Goal: Transaction & Acquisition: Book appointment/travel/reservation

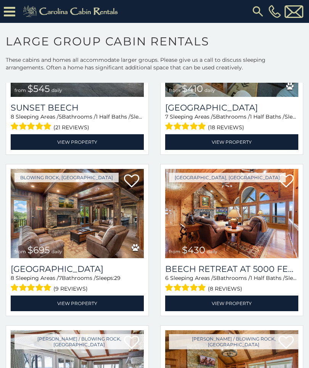
scroll to position [1243, 0]
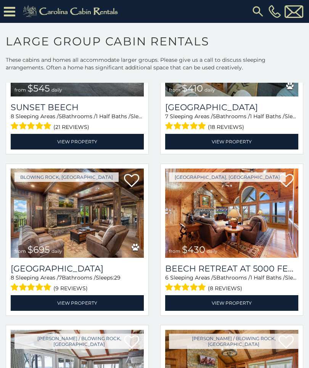
click at [71, 223] on img at bounding box center [77, 213] width 133 height 89
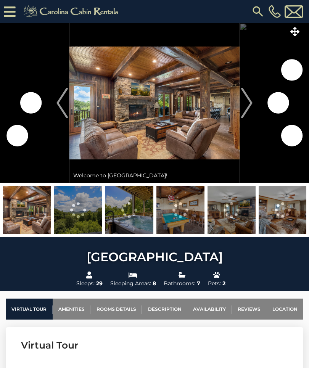
click at [247, 104] on img "Next" at bounding box center [246, 103] width 11 height 30
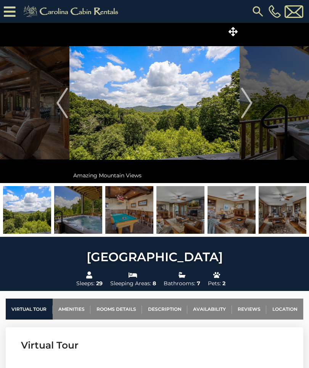
click at [250, 109] on img "Next" at bounding box center [246, 103] width 11 height 30
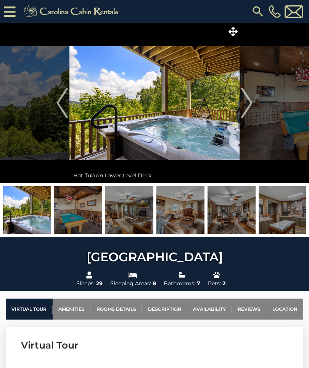
click at [242, 105] on img "Next" at bounding box center [246, 103] width 11 height 30
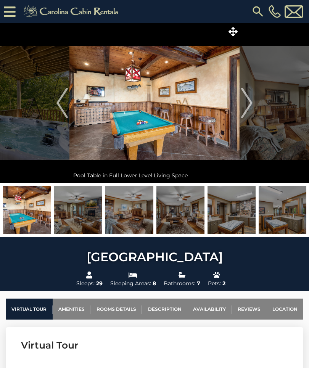
click at [241, 104] on img "Next" at bounding box center [246, 103] width 11 height 30
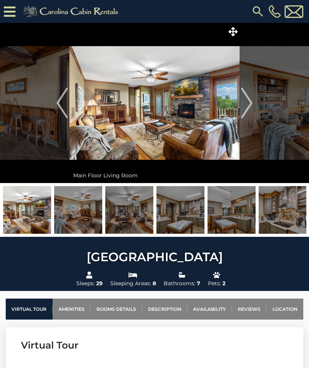
click at [245, 102] on img "Next" at bounding box center [246, 103] width 11 height 30
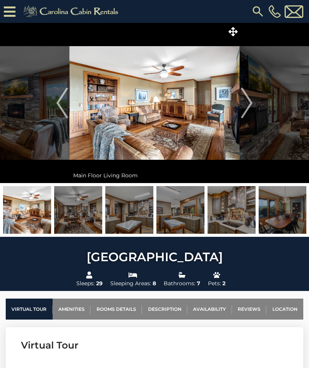
click at [245, 103] on img "Next" at bounding box center [246, 103] width 11 height 30
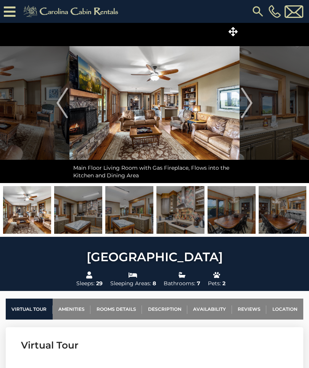
click at [248, 103] on img "Next" at bounding box center [246, 103] width 11 height 30
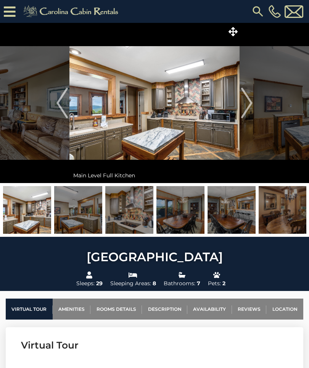
click at [245, 105] on img "Next" at bounding box center [246, 103] width 11 height 30
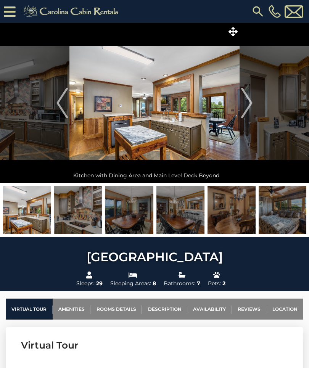
click at [247, 103] on img "Next" at bounding box center [246, 103] width 11 height 30
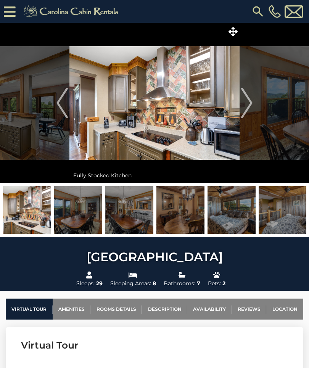
click at [247, 103] on img "Next" at bounding box center [246, 103] width 11 height 30
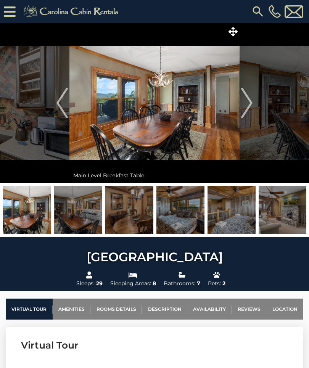
click at [249, 100] on img "Next" at bounding box center [246, 103] width 11 height 30
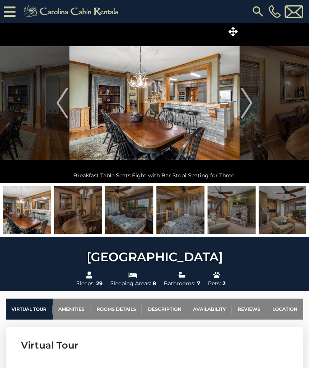
click at [245, 101] on img "Next" at bounding box center [246, 103] width 11 height 30
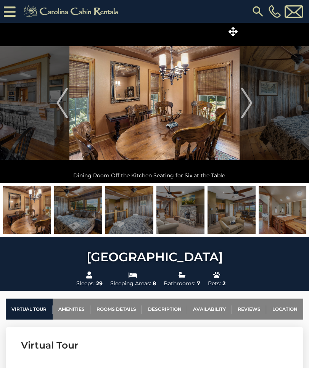
click at [244, 103] on img "Next" at bounding box center [246, 103] width 11 height 30
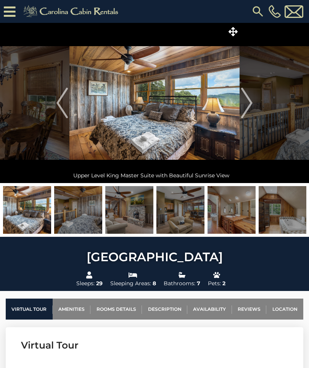
click at [241, 105] on button "Next" at bounding box center [246, 103] width 14 height 160
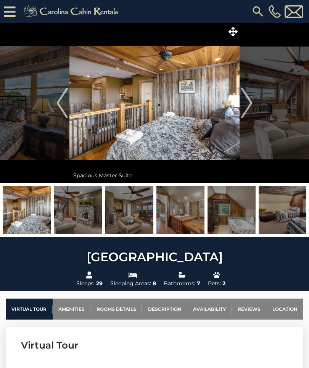
click at [242, 104] on img "Next" at bounding box center [246, 103] width 11 height 30
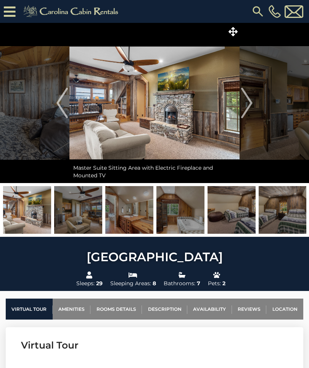
click at [246, 103] on img "Next" at bounding box center [246, 103] width 11 height 30
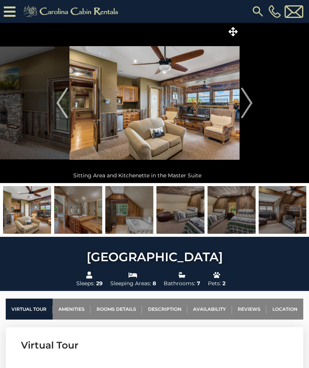
click at [244, 103] on img "Next" at bounding box center [246, 103] width 11 height 30
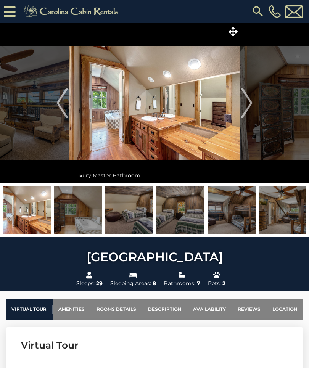
click at [242, 106] on img "Next" at bounding box center [246, 103] width 11 height 30
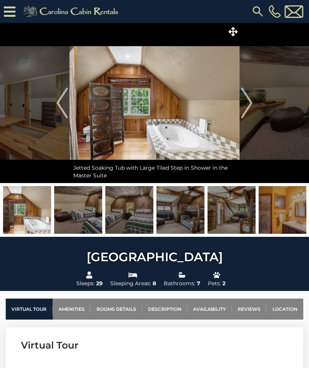
click at [244, 106] on img "Next" at bounding box center [246, 103] width 11 height 30
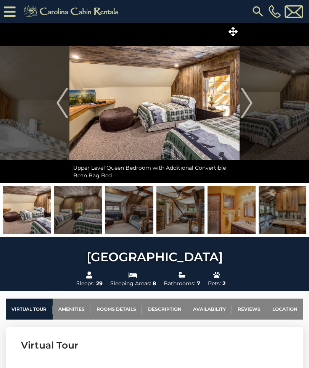
click at [244, 103] on img "Next" at bounding box center [246, 103] width 11 height 30
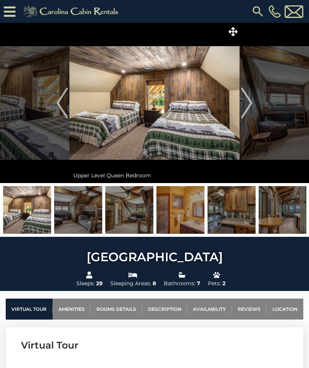
click at [245, 104] on img "Next" at bounding box center [246, 103] width 11 height 30
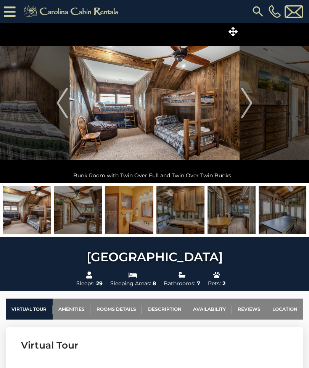
click at [243, 106] on img "Next" at bounding box center [246, 103] width 11 height 30
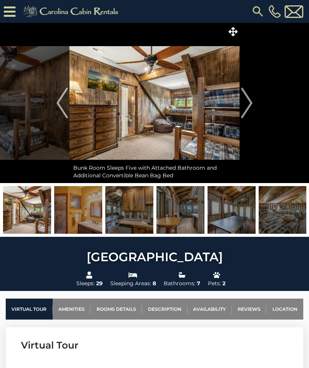
click at [245, 104] on img "Next" at bounding box center [246, 103] width 11 height 30
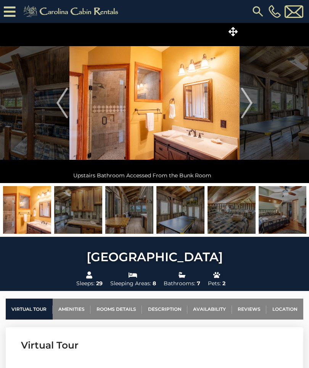
click at [248, 105] on img "Next" at bounding box center [246, 103] width 11 height 30
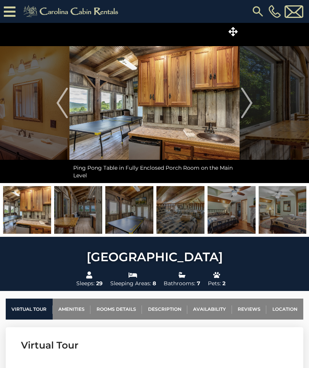
click at [248, 103] on img "Next" at bounding box center [246, 103] width 11 height 30
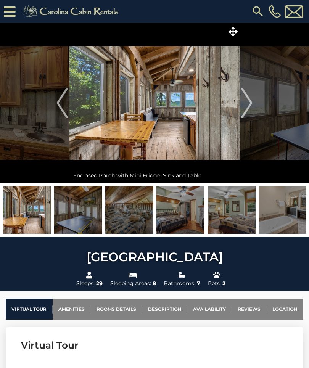
click at [243, 111] on img "Next" at bounding box center [246, 103] width 11 height 30
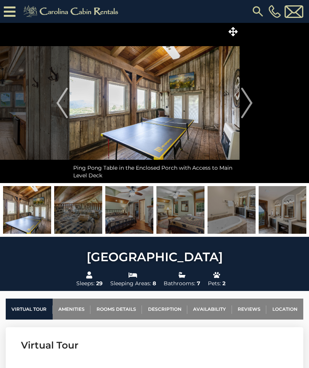
click at [244, 106] on img "Next" at bounding box center [246, 103] width 11 height 30
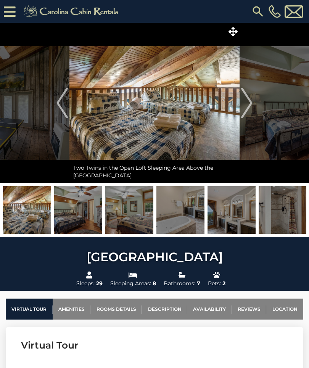
click at [241, 106] on img "Next" at bounding box center [246, 103] width 11 height 30
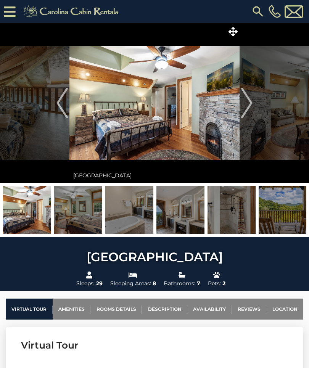
click at [244, 106] on img "Next" at bounding box center [246, 103] width 11 height 30
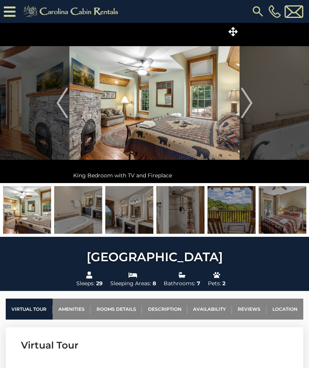
click at [241, 105] on img "Next" at bounding box center [246, 103] width 11 height 30
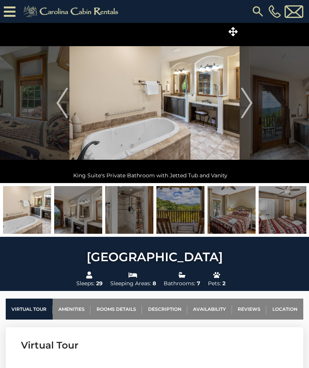
click at [250, 108] on img "Next" at bounding box center [246, 103] width 11 height 30
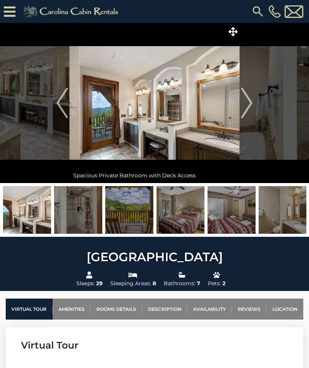
click at [248, 106] on img "Next" at bounding box center [246, 103] width 11 height 30
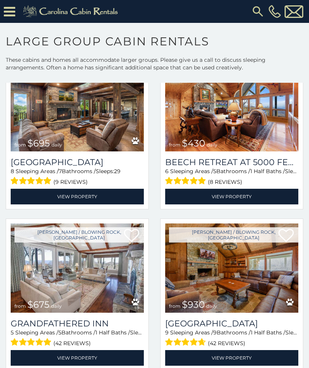
scroll to position [1350, 0]
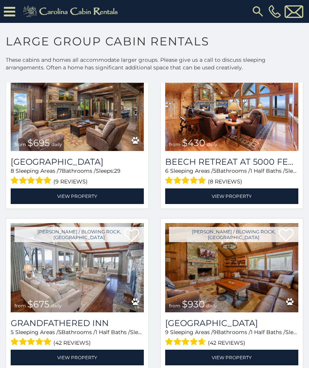
click at [216, 266] on img at bounding box center [231, 267] width 133 height 89
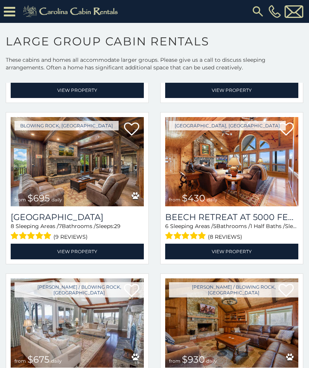
scroll to position [1294, 0]
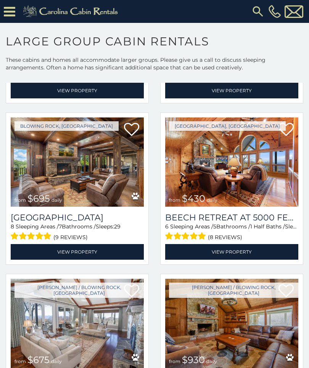
click at [78, 157] on img at bounding box center [77, 161] width 133 height 89
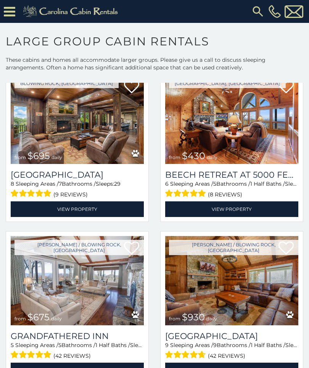
scroll to position [1326, 0]
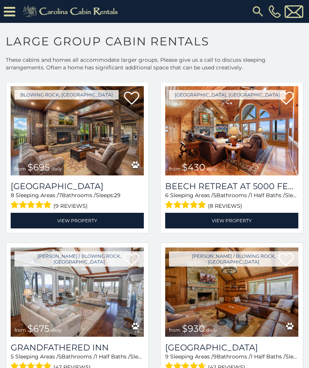
click at [73, 122] on img at bounding box center [77, 130] width 133 height 89
click at [80, 220] on link "View Property" at bounding box center [77, 221] width 133 height 16
click at [74, 221] on link "View Property" at bounding box center [77, 221] width 133 height 16
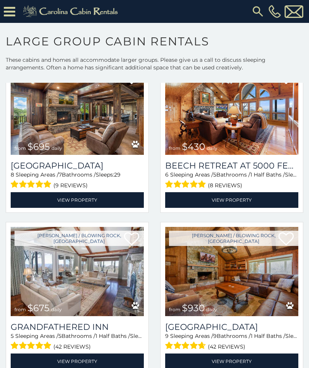
scroll to position [1347, 0]
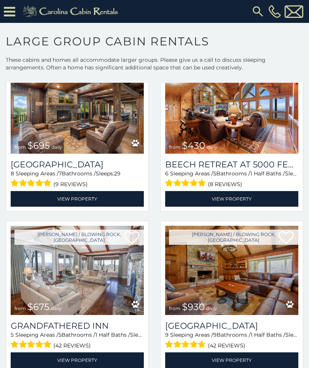
click at [244, 265] on img at bounding box center [231, 270] width 133 height 89
click at [215, 280] on img at bounding box center [231, 270] width 133 height 89
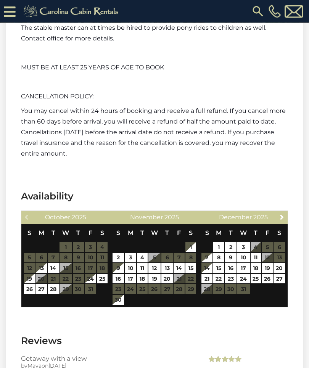
scroll to position [3338, 0]
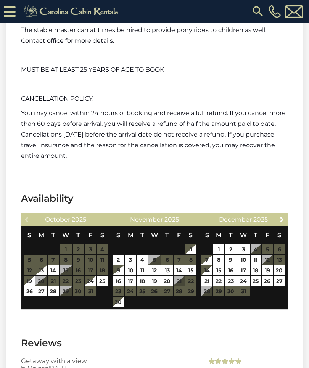
click at [266, 253] on table "S M T W T F S 1 2 3 4 5 6 7 8 9 10 11 12 13 14 15 16 17 18 19 20 21 22 23 24 25…" at bounding box center [243, 265] width 84 height 78
click at [280, 217] on span "Next" at bounding box center [282, 219] width 6 height 6
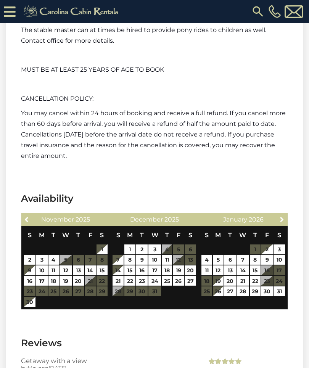
click at [279, 218] on span "Next" at bounding box center [282, 219] width 6 height 6
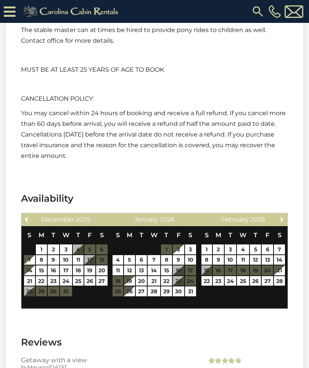
click at [277, 218] on link "Next" at bounding box center [282, 219] width 10 height 10
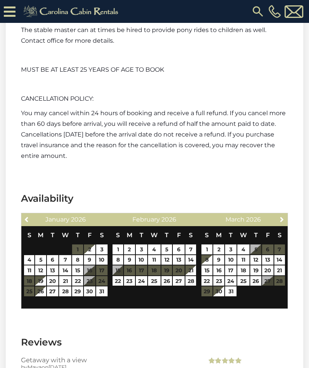
click at [277, 220] on link "Next" at bounding box center [282, 219] width 10 height 10
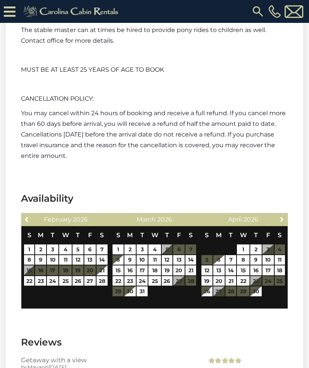
click at [279, 218] on span "Next" at bounding box center [282, 219] width 6 height 6
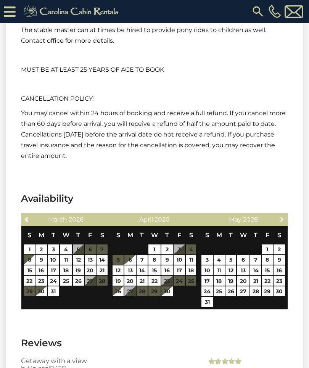
click at [279, 218] on span "Next" at bounding box center [282, 219] width 6 height 6
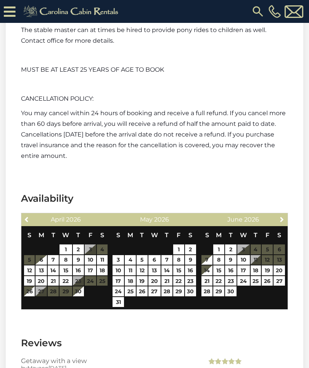
click at [275, 218] on div "Next June 2026" at bounding box center [243, 219] width 89 height 13
click at [278, 218] on link "Next" at bounding box center [282, 219] width 10 height 10
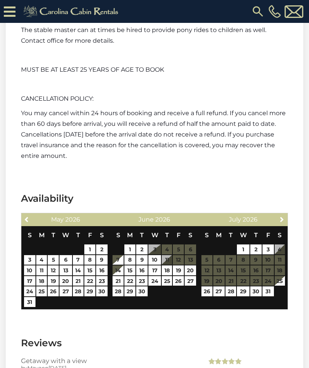
click at [275, 218] on div "Next July 2026" at bounding box center [243, 219] width 89 height 13
click at [277, 217] on link "Next" at bounding box center [282, 219] width 10 height 10
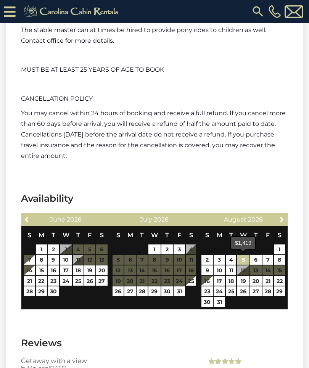
click at [241, 258] on link "5" at bounding box center [243, 260] width 12 height 10
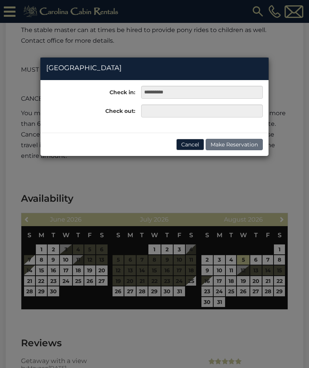
click at [204, 272] on div "**********" at bounding box center [154, 184] width 309 height 368
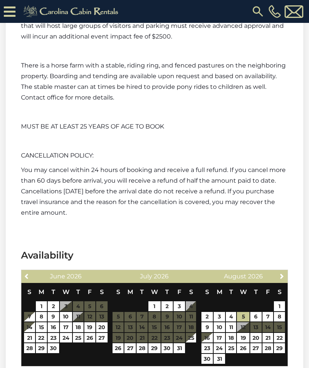
scroll to position [3272, 0]
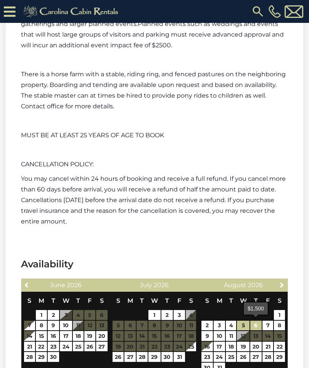
click at [254, 327] on link "6" at bounding box center [255, 326] width 11 height 10
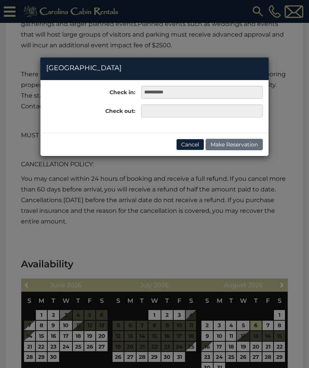
click at [205, 338] on div "**********" at bounding box center [154, 184] width 309 height 368
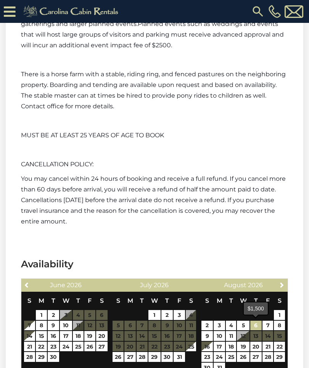
click at [254, 325] on link "6" at bounding box center [255, 326] width 11 height 10
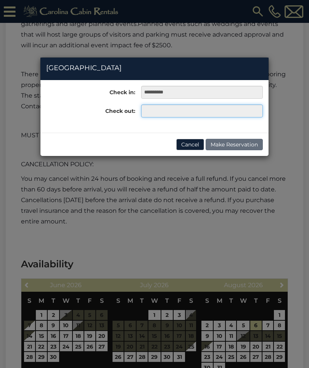
click at [152, 108] on input "text" at bounding box center [202, 110] width 122 height 13
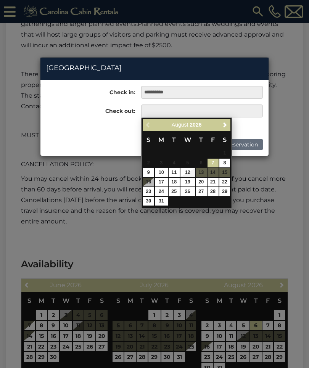
click at [265, 246] on div "**********" at bounding box center [154, 184] width 309 height 368
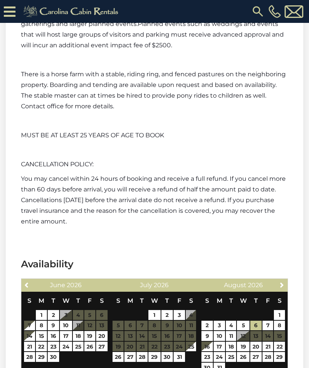
click at [243, 323] on link "5" at bounding box center [243, 326] width 12 height 10
type input "**********"
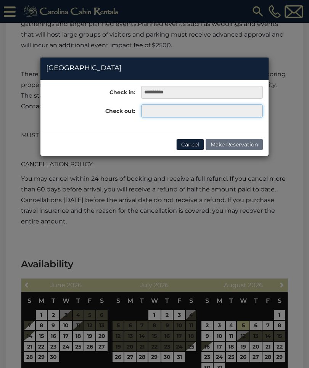
click at [165, 107] on input "text" at bounding box center [202, 110] width 122 height 13
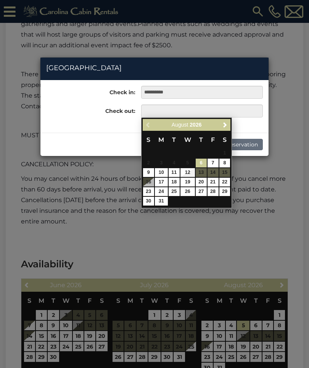
click at [145, 172] on link "9" at bounding box center [148, 172] width 11 height 9
type input "**********"
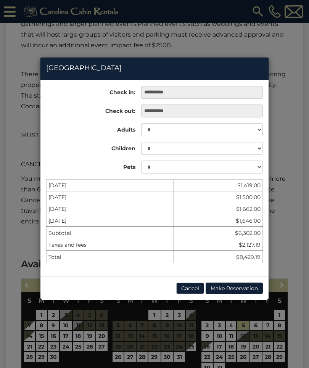
click at [188, 289] on button "Cancel" at bounding box center [190, 287] width 28 height 11
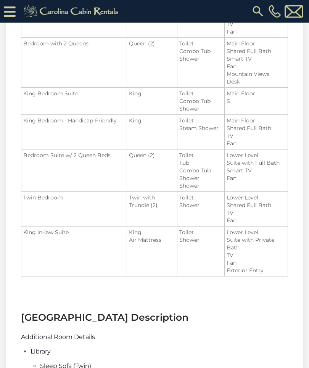
scroll to position [1080, 0]
click at [81, 282] on section "Room Details Room Beds Baths Features Primary King Master Suite w/ Queen Sleepe…" at bounding box center [154, 75] width 297 height 448
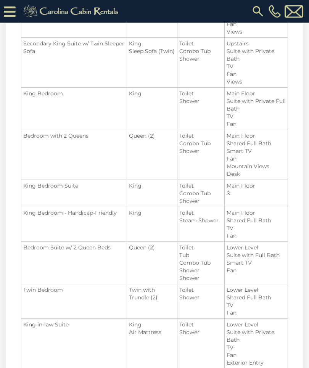
scroll to position [988, 0]
click at [67, 344] on td "King in-law Suite" at bounding box center [74, 344] width 106 height 50
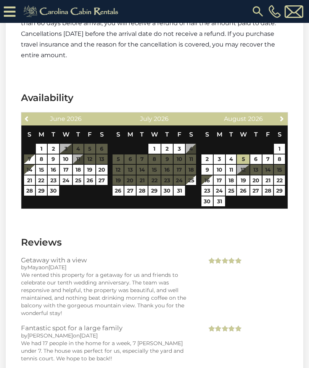
scroll to position [3469, 0]
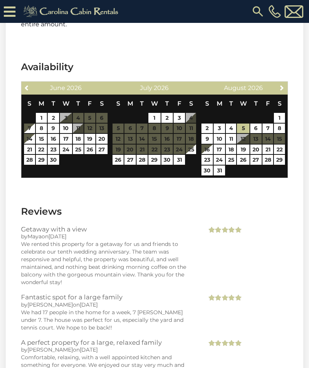
click at [282, 88] on span "Next" at bounding box center [282, 88] width 6 height 6
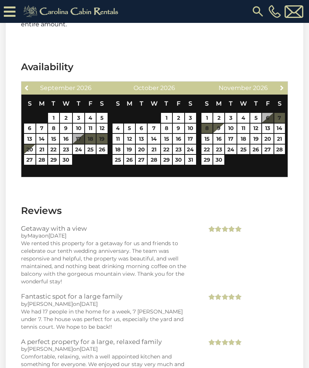
click at [282, 91] on link "Next" at bounding box center [282, 88] width 10 height 10
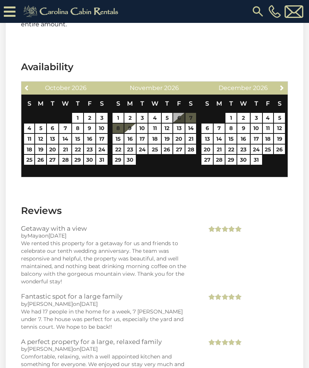
click at [274, 87] on div "Next December 2026" at bounding box center [243, 88] width 89 height 13
click at [279, 85] on span "Next" at bounding box center [282, 88] width 6 height 6
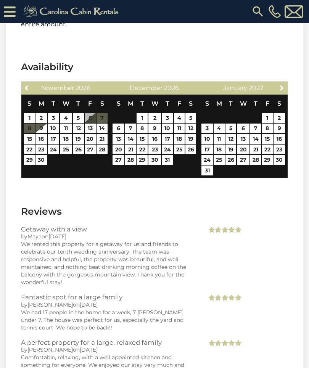
click at [24, 90] on link "Previous" at bounding box center [27, 88] width 10 height 10
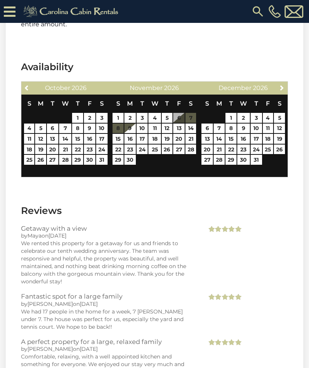
click at [26, 83] on link "Previous" at bounding box center [27, 88] width 10 height 10
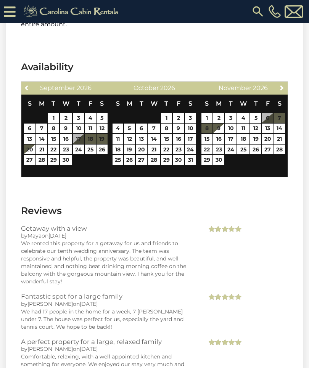
click at [27, 86] on span "Previous" at bounding box center [27, 88] width 6 height 6
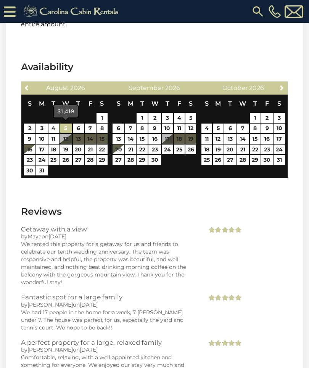
click at [64, 127] on link "5" at bounding box center [65, 129] width 12 height 10
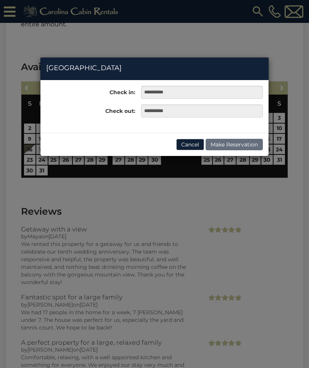
click at [189, 144] on button "Cancel" at bounding box center [190, 144] width 28 height 11
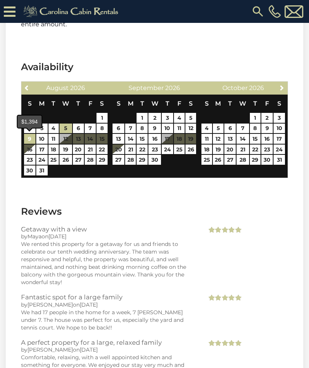
click at [26, 139] on link "9" at bounding box center [29, 139] width 11 height 10
type input "**********"
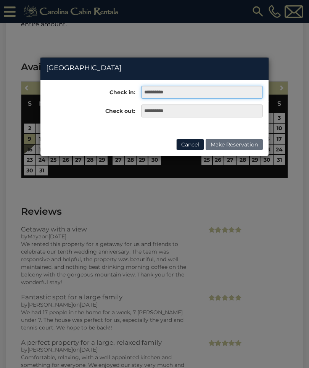
click at [169, 90] on input "**********" at bounding box center [202, 92] width 122 height 13
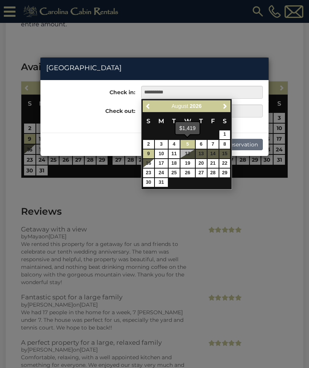
click at [186, 143] on link "5" at bounding box center [187, 144] width 14 height 9
type input "**********"
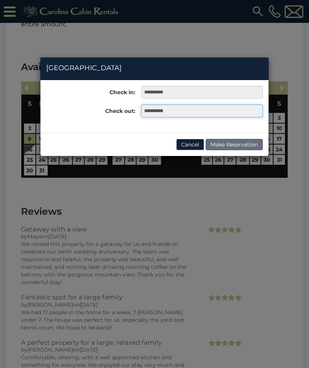
click at [161, 108] on input "**********" at bounding box center [202, 110] width 122 height 13
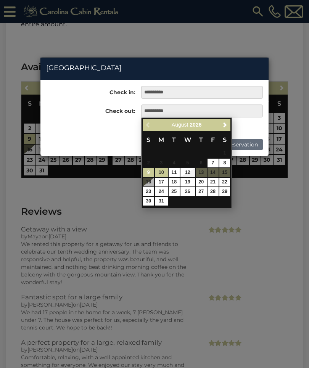
click at [146, 174] on link "9" at bounding box center [148, 172] width 11 height 9
type input "**********"
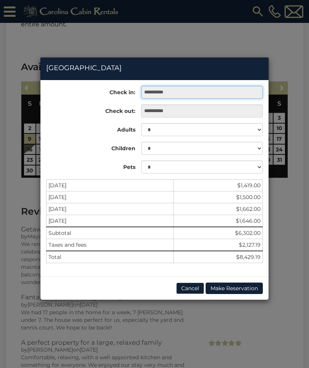
click at [168, 94] on input "**********" at bounding box center [202, 92] width 122 height 13
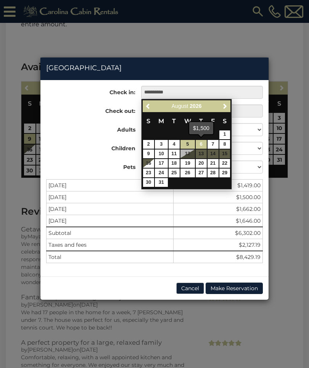
click at [199, 144] on link "6" at bounding box center [201, 144] width 11 height 9
type input "**********"
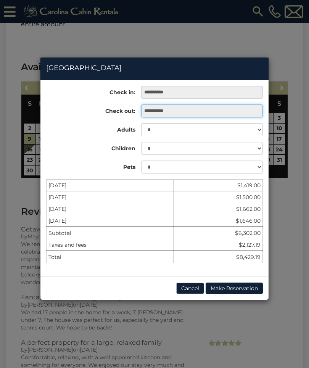
click at [221, 109] on input "**********" at bounding box center [202, 110] width 122 height 13
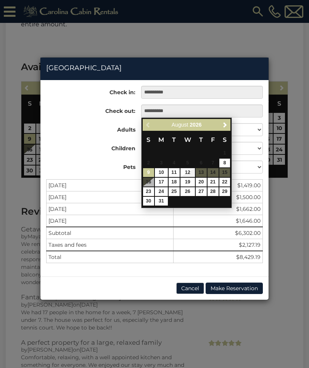
click at [148, 170] on link "9" at bounding box center [148, 172] width 11 height 9
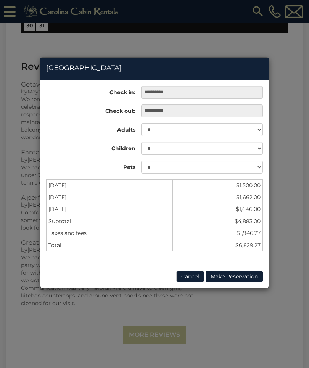
scroll to position [3643, 0]
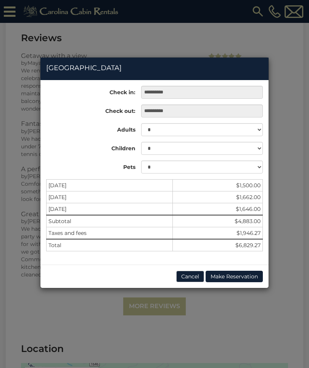
click at [98, 43] on div "**********" at bounding box center [154, 184] width 309 height 368
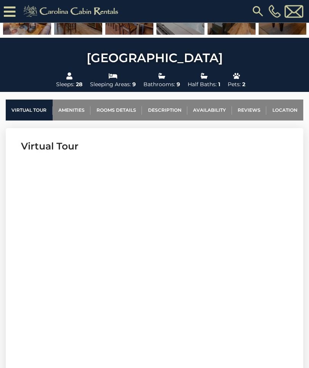
scroll to position [166, 0]
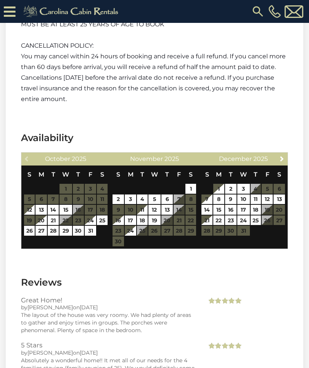
scroll to position [2359, 0]
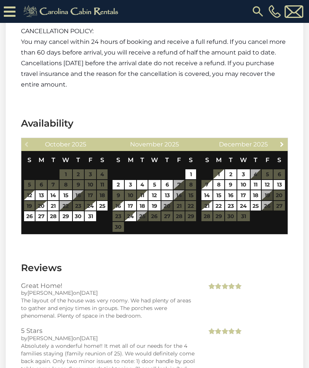
click at [280, 141] on span "Next" at bounding box center [282, 144] width 6 height 6
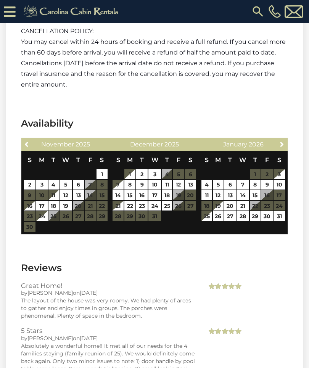
click at [281, 141] on span "Next" at bounding box center [282, 144] width 6 height 6
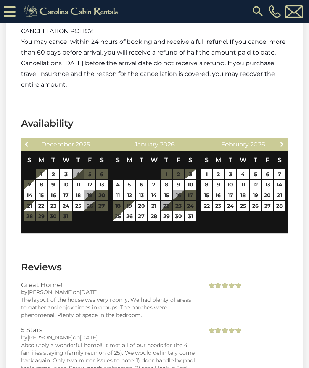
click at [278, 139] on link "Next" at bounding box center [282, 144] width 10 height 10
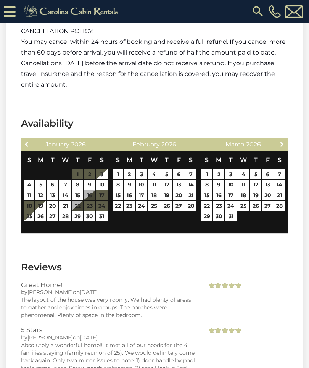
click at [280, 141] on span "Next" at bounding box center [282, 144] width 6 height 6
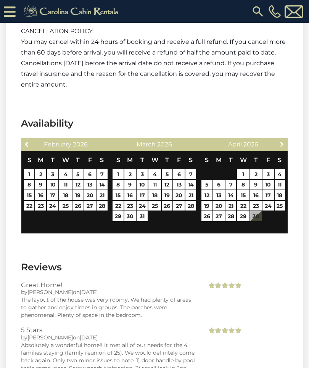
click at [284, 141] on span "Next" at bounding box center [282, 144] width 6 height 6
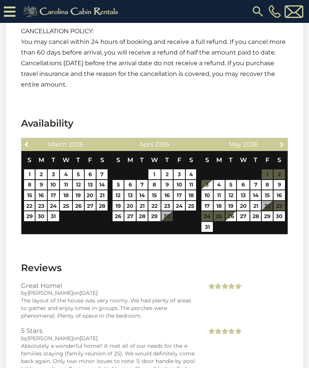
click at [282, 141] on span "Next" at bounding box center [282, 144] width 6 height 6
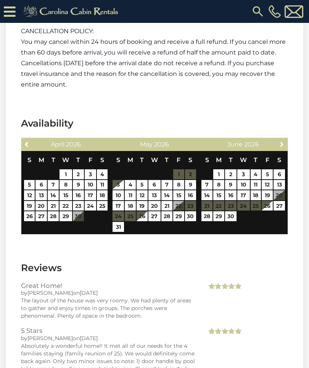
click at [283, 141] on span "Next" at bounding box center [282, 144] width 6 height 6
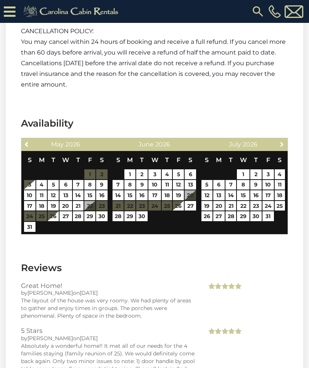
click at [282, 141] on span "Next" at bounding box center [282, 144] width 6 height 6
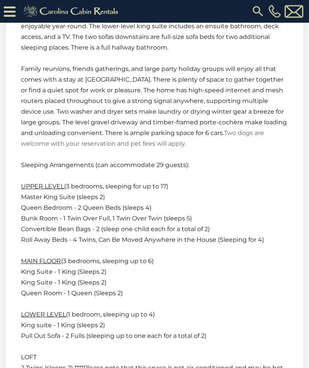
scroll to position [1931, 0]
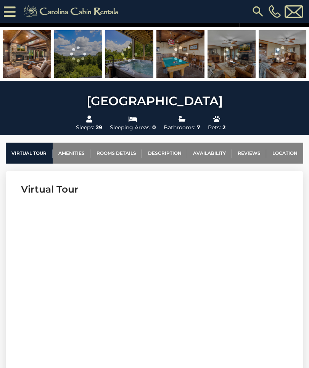
click at [231, 153] on link "Availability" at bounding box center [209, 153] width 45 height 21
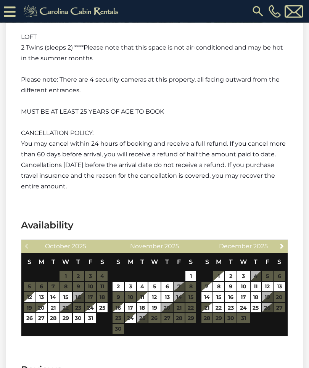
scroll to position [2257, 0]
click at [281, 243] on span "Next" at bounding box center [282, 246] width 6 height 6
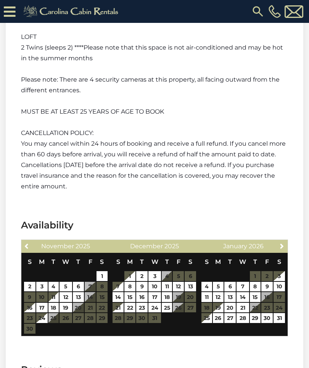
click at [282, 243] on span "Next" at bounding box center [282, 246] width 6 height 6
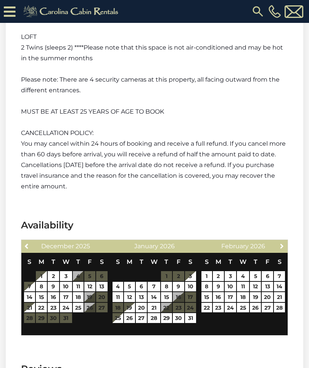
click at [281, 243] on span "Next" at bounding box center [282, 246] width 6 height 6
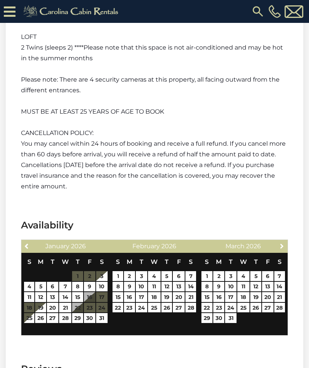
click at [282, 243] on span "Next" at bounding box center [282, 246] width 6 height 6
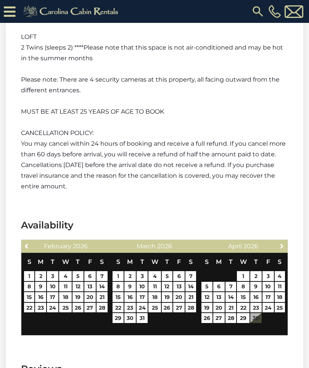
click at [283, 243] on span "Next" at bounding box center [282, 246] width 6 height 6
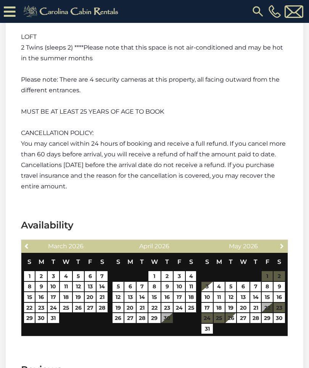
click at [282, 243] on span "Next" at bounding box center [282, 246] width 6 height 6
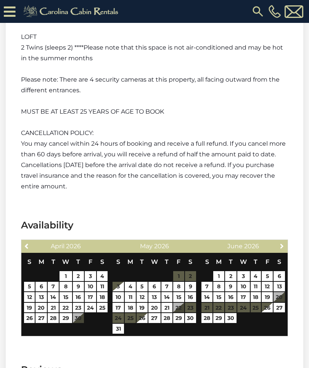
click at [282, 243] on span "Next" at bounding box center [282, 246] width 6 height 6
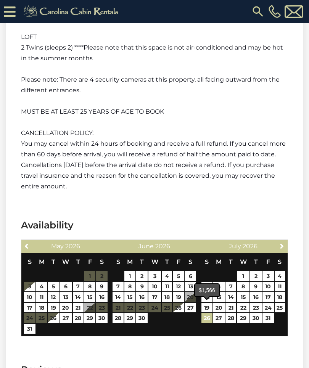
click at [205, 313] on link "26" at bounding box center [206, 318] width 11 height 10
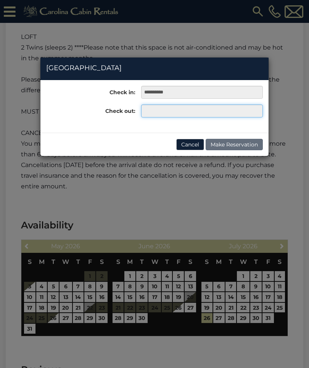
click at [155, 111] on input "text" at bounding box center [202, 110] width 122 height 13
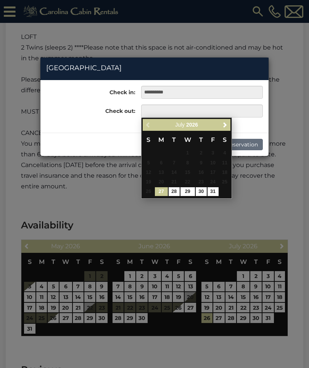
click at [207, 307] on div "**********" at bounding box center [154, 184] width 309 height 368
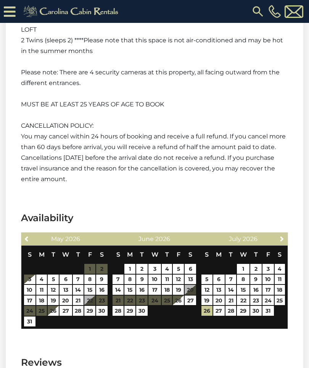
scroll to position [2265, 0]
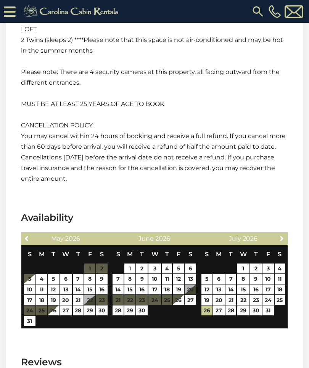
click at [247, 211] on h3 "Availability" at bounding box center [154, 217] width 267 height 13
click at [242, 295] on link "22" at bounding box center [243, 300] width 12 height 10
type input "**********"
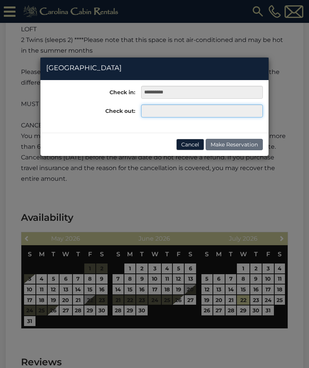
click at [156, 112] on input "text" at bounding box center [202, 110] width 122 height 13
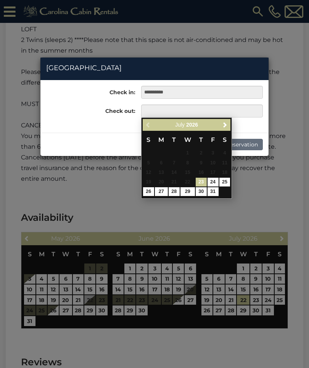
click at [210, 299] on div "**********" at bounding box center [154, 184] width 309 height 368
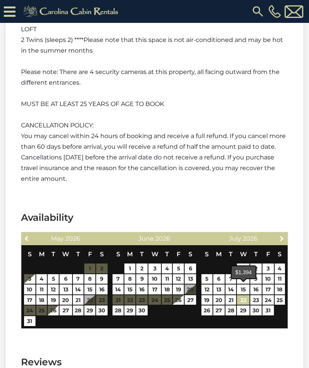
click at [248, 295] on link "22" at bounding box center [243, 300] width 12 height 10
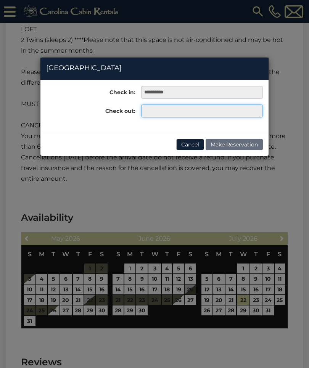
click at [156, 111] on input "text" at bounding box center [202, 110] width 122 height 13
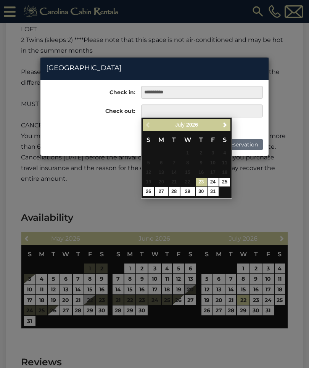
click at [149, 192] on link "26" at bounding box center [148, 191] width 11 height 9
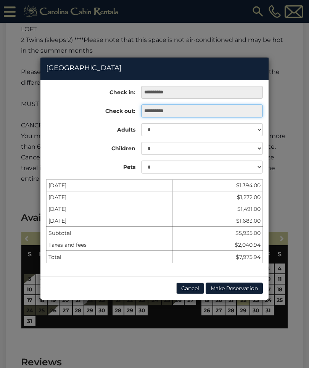
click at [175, 112] on input "**********" at bounding box center [202, 110] width 122 height 13
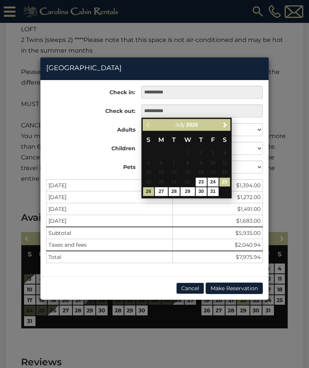
click at [228, 180] on link "25" at bounding box center [224, 182] width 11 height 9
type input "**********"
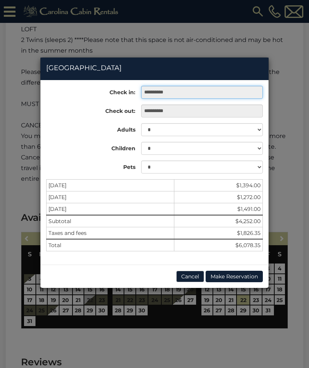
click at [189, 90] on input "**********" at bounding box center [202, 92] width 122 height 13
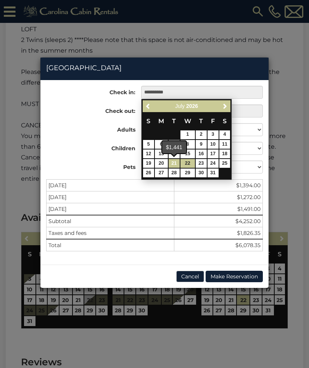
click at [175, 163] on link "21" at bounding box center [174, 163] width 11 height 9
type input "**********"
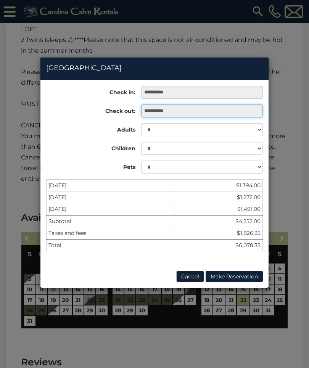
click at [179, 110] on input "**********" at bounding box center [202, 110] width 122 height 13
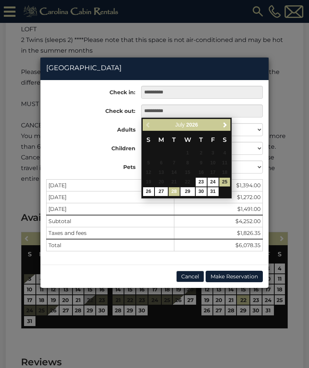
click at [178, 191] on link "28" at bounding box center [174, 191] width 11 height 9
type input "**********"
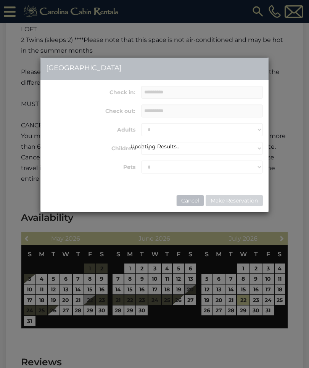
click at [90, 94] on div "Updating Results.." at bounding box center [154, 135] width 228 height 154
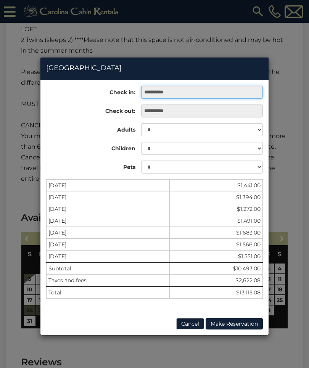
click at [170, 90] on input "**********" at bounding box center [202, 92] width 122 height 13
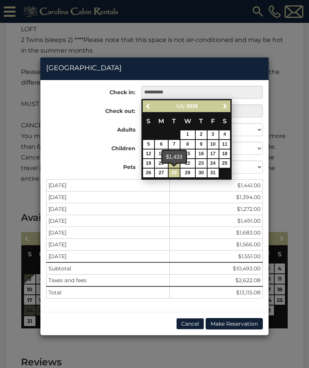
click at [174, 173] on link "28" at bounding box center [174, 173] width 11 height 9
type input "**********"
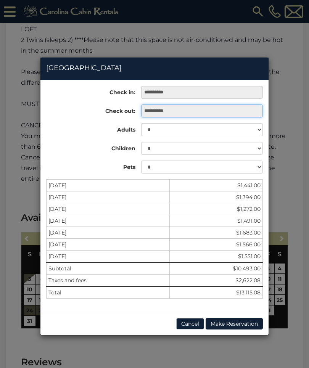
click at [169, 110] on input "**********" at bounding box center [202, 110] width 122 height 13
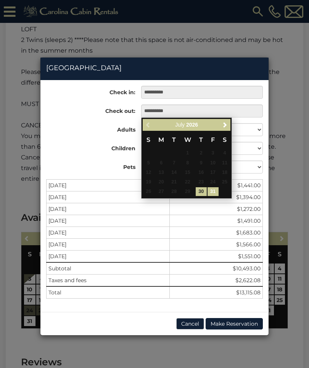
click at [214, 191] on link "31" at bounding box center [212, 191] width 11 height 9
type input "**********"
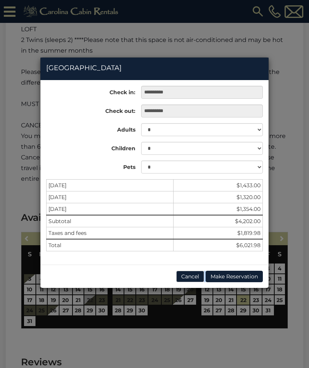
click at [220, 330] on div "**********" at bounding box center [154, 184] width 309 height 368
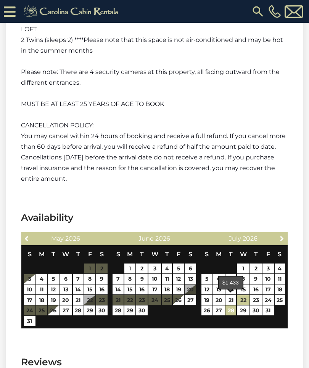
click at [231, 305] on link "28" at bounding box center [230, 310] width 11 height 10
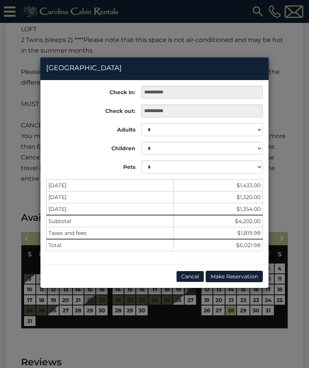
click at [245, 301] on div "**********" at bounding box center [154, 184] width 309 height 368
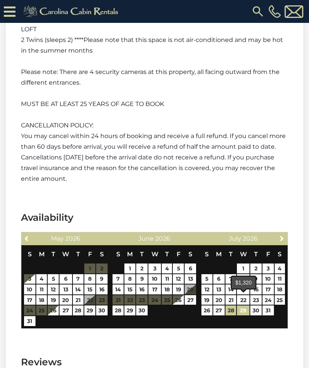
click at [244, 305] on link "29" at bounding box center [243, 310] width 12 height 10
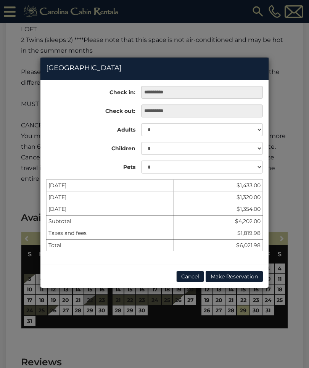
click at [255, 300] on div "**********" at bounding box center [154, 184] width 309 height 368
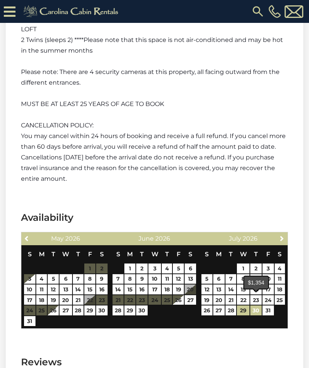
click at [254, 305] on link "30" at bounding box center [255, 310] width 11 height 10
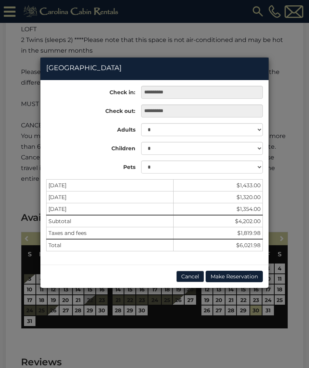
click at [255, 300] on div "**********" at bounding box center [154, 184] width 309 height 368
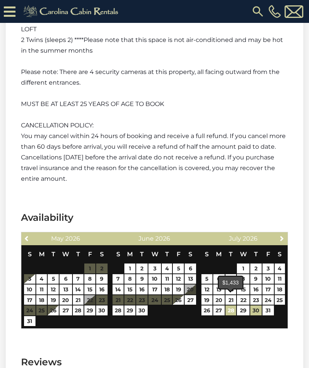
click at [232, 305] on link "28" at bounding box center [230, 310] width 11 height 10
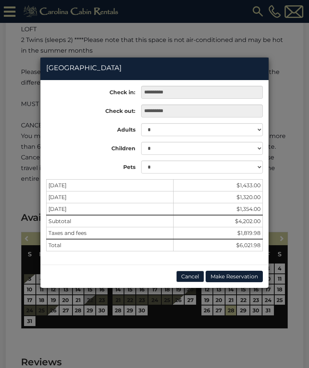
click at [268, 301] on div "**********" at bounding box center [154, 184] width 309 height 368
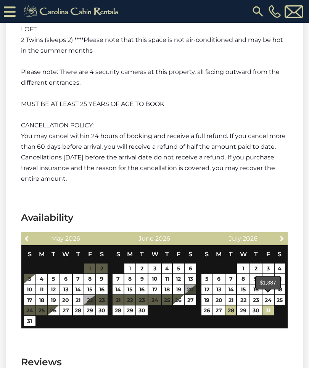
click at [268, 305] on link "31" at bounding box center [267, 310] width 11 height 10
type input "**********"
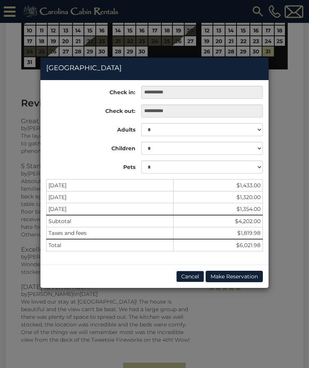
scroll to position [2535, 0]
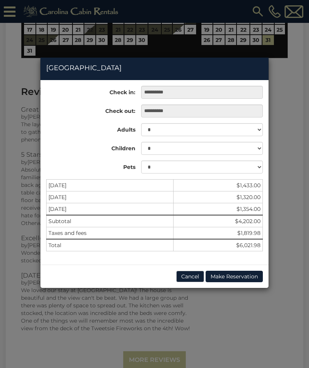
click at [193, 277] on button "Cancel" at bounding box center [190, 276] width 28 height 11
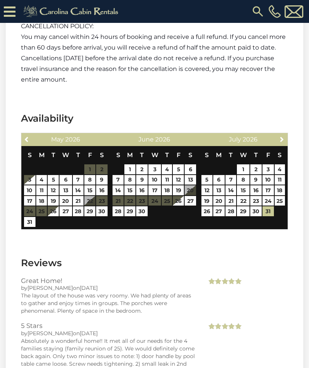
scroll to position [2362, 0]
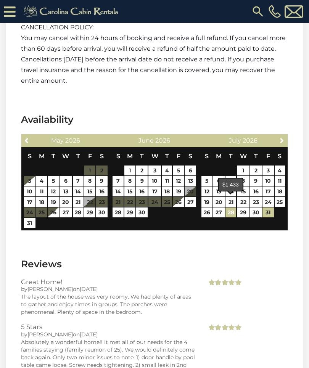
click at [230, 207] on link "28" at bounding box center [230, 212] width 11 height 10
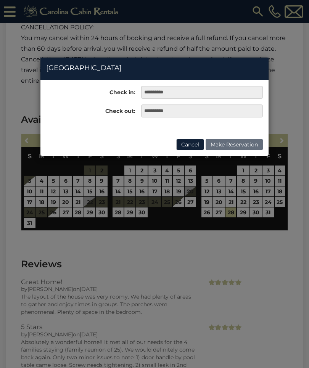
click at [244, 201] on div "**********" at bounding box center [154, 184] width 309 height 368
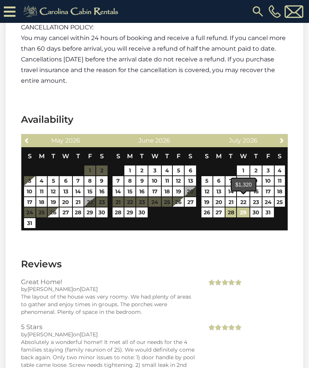
click at [241, 207] on link "29" at bounding box center [243, 212] width 12 height 10
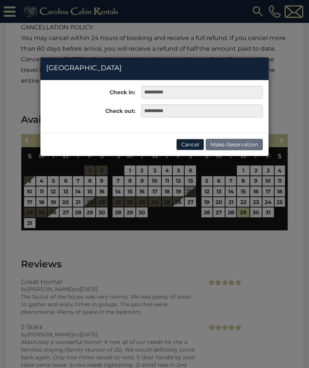
click at [223, 236] on div "**********" at bounding box center [154, 184] width 309 height 368
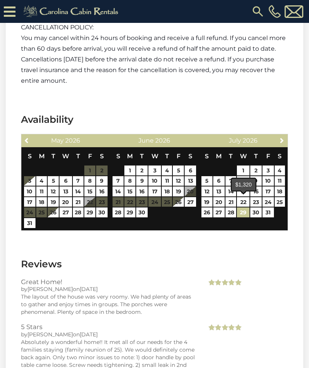
click at [242, 207] on link "29" at bounding box center [243, 212] width 12 height 10
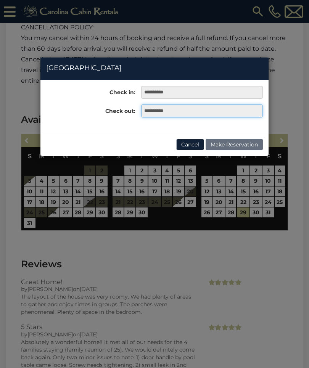
click at [166, 110] on input "**********" at bounding box center [202, 110] width 122 height 13
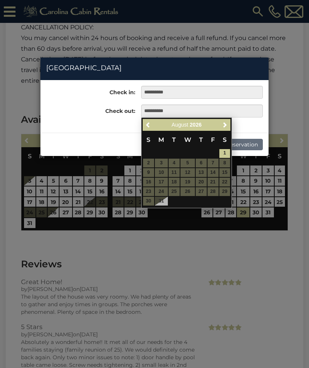
click at [181, 241] on div "**********" at bounding box center [154, 184] width 309 height 368
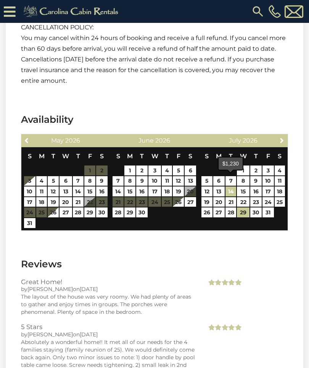
click at [231, 186] on link "14" at bounding box center [230, 191] width 11 height 10
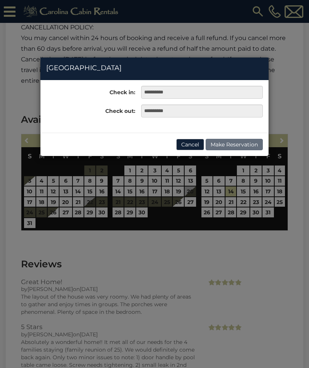
click at [236, 237] on div "**********" at bounding box center [154, 184] width 309 height 368
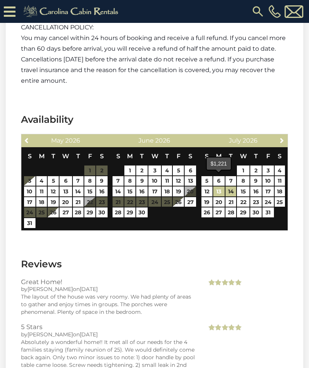
click at [220, 186] on link "13" at bounding box center [218, 191] width 11 height 10
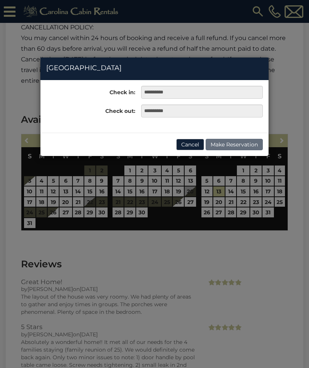
click at [267, 181] on div "**********" at bounding box center [154, 184] width 309 height 368
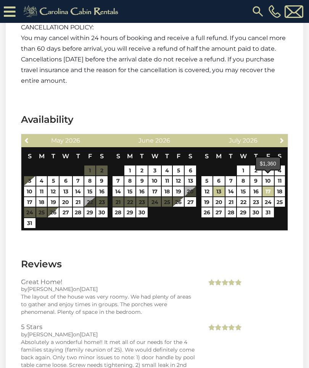
click at [266, 186] on link "17" at bounding box center [267, 191] width 11 height 10
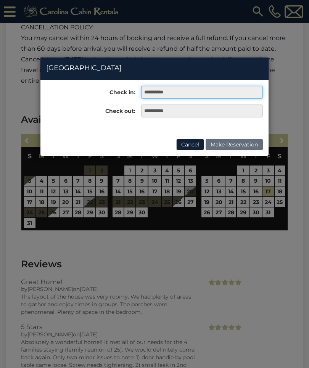
click at [161, 93] on input "**********" at bounding box center [202, 92] width 122 height 13
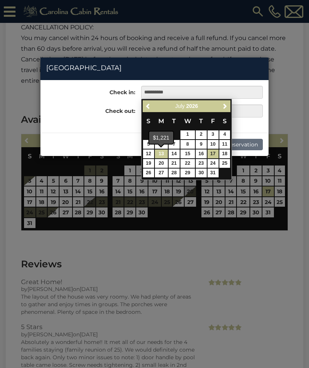
click at [162, 153] on link "13" at bounding box center [161, 153] width 13 height 9
type input "**********"
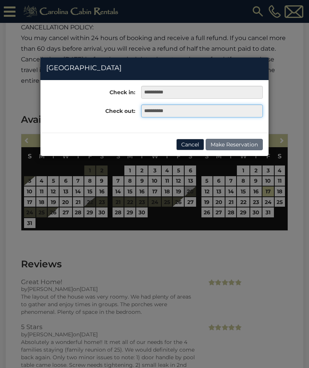
click at [161, 110] on input "**********" at bounding box center [202, 110] width 122 height 13
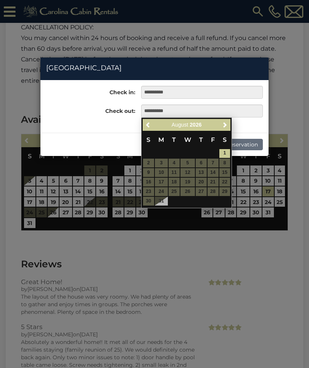
click at [147, 124] on span "Previous" at bounding box center [148, 125] width 6 height 6
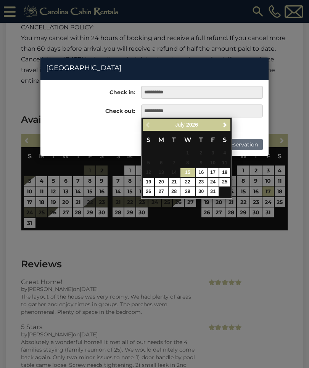
click at [211, 171] on link "17" at bounding box center [212, 172] width 11 height 9
type input "**********"
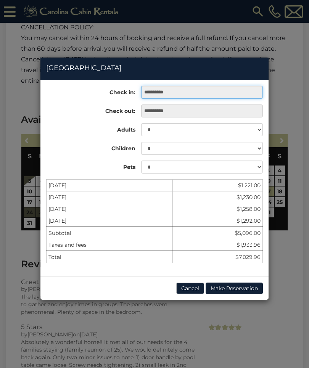
click at [211, 94] on input "**********" at bounding box center [202, 92] width 122 height 13
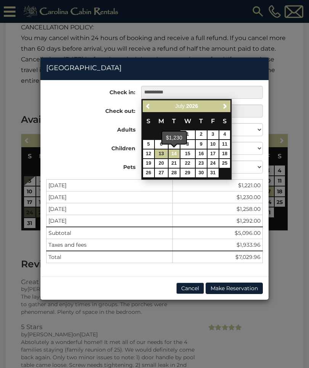
click at [176, 153] on link "14" at bounding box center [174, 153] width 11 height 9
type input "**********"
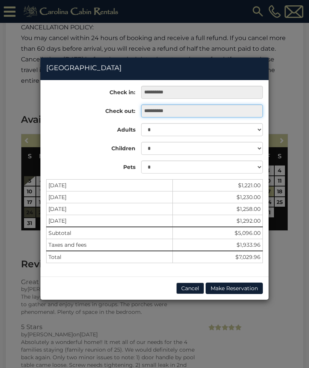
click at [188, 112] on input "**********" at bounding box center [202, 110] width 122 height 13
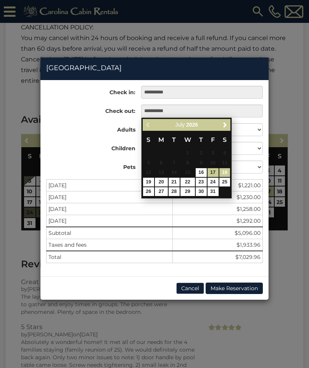
click at [226, 171] on link "18" at bounding box center [224, 172] width 11 height 9
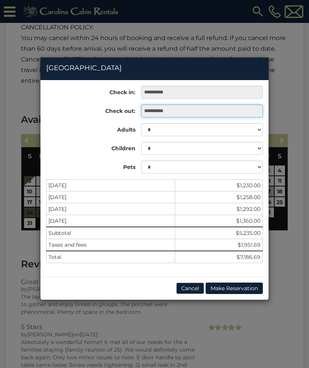
click at [169, 110] on input "**********" at bounding box center [202, 110] width 122 height 13
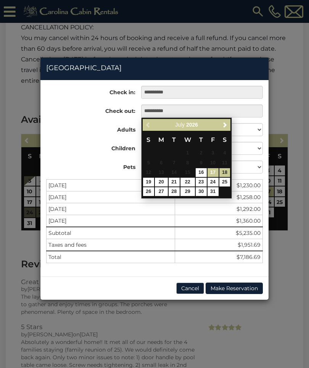
click at [214, 171] on link "17" at bounding box center [212, 172] width 11 height 9
type input "**********"
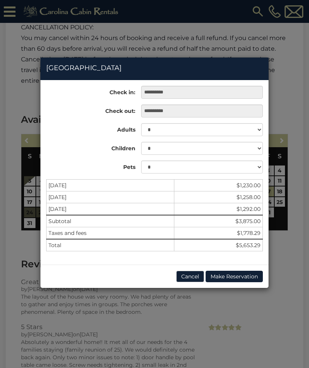
click at [158, 309] on div "**********" at bounding box center [154, 184] width 309 height 368
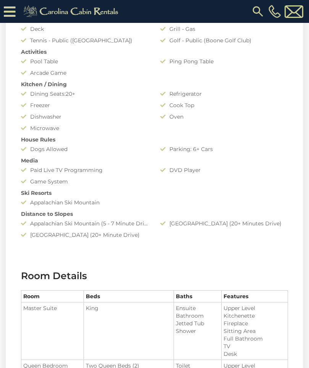
scroll to position [685, 0]
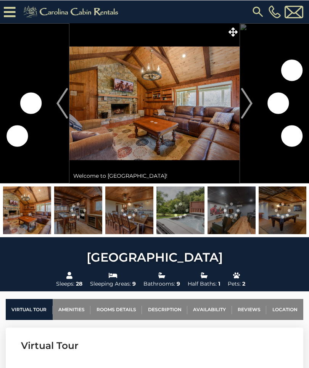
scroll to position [3, 0]
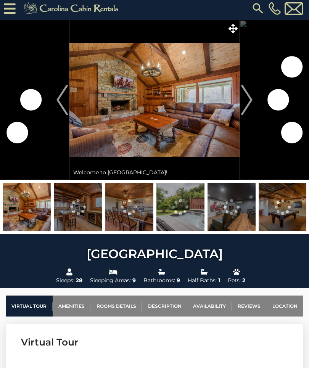
click at [248, 95] on img "Next" at bounding box center [246, 100] width 11 height 30
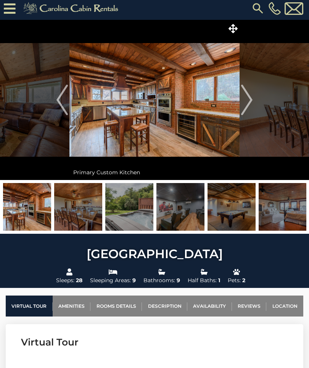
click at [249, 100] on img "Next" at bounding box center [246, 100] width 11 height 30
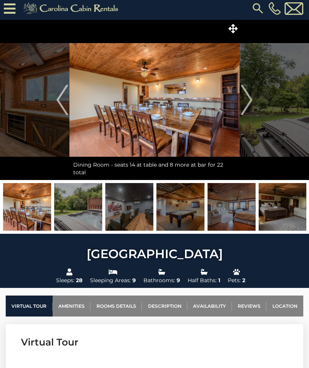
click at [248, 95] on img "Next" at bounding box center [246, 100] width 11 height 30
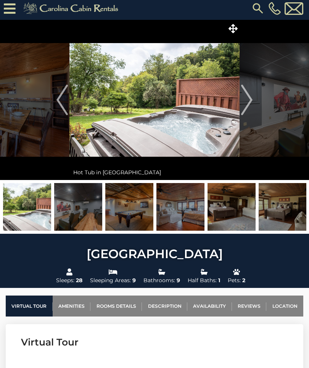
click at [250, 97] on img "Next" at bounding box center [246, 100] width 11 height 30
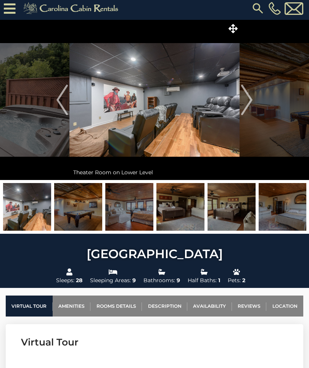
click at [247, 98] on img "Next" at bounding box center [246, 100] width 11 height 30
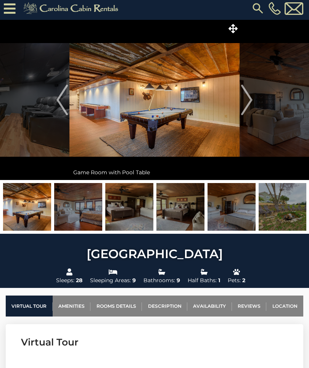
click at [249, 102] on img "Next" at bounding box center [246, 100] width 11 height 30
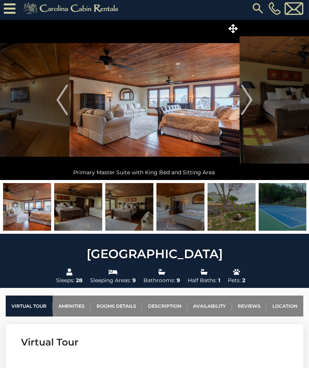
click at [249, 99] on img "Next" at bounding box center [246, 100] width 11 height 30
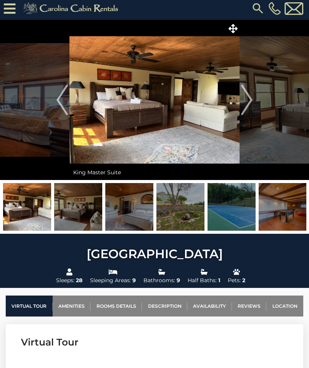
click at [246, 99] on img "Next" at bounding box center [246, 100] width 11 height 30
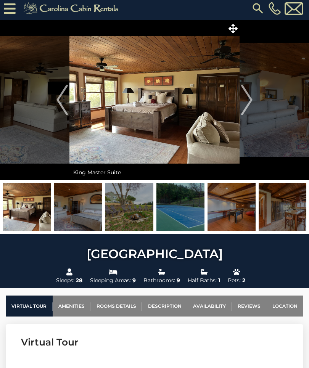
click at [249, 100] on img "Next" at bounding box center [246, 100] width 11 height 30
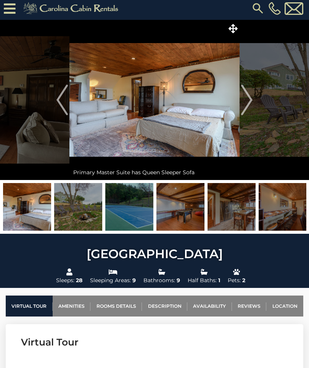
click at [247, 99] on img "Next" at bounding box center [246, 100] width 11 height 30
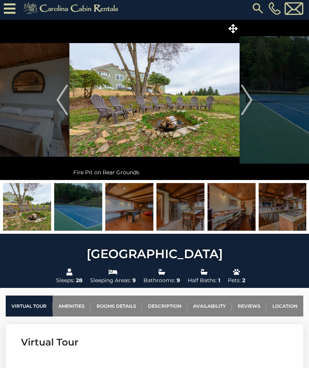
click at [243, 95] on img "Next" at bounding box center [246, 100] width 11 height 30
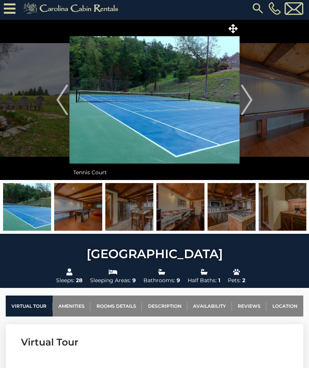
click at [247, 98] on img "Next" at bounding box center [246, 100] width 11 height 30
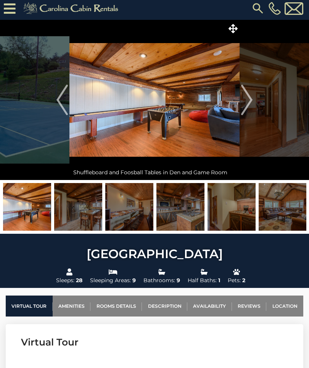
click at [247, 98] on img "Next" at bounding box center [246, 100] width 11 height 30
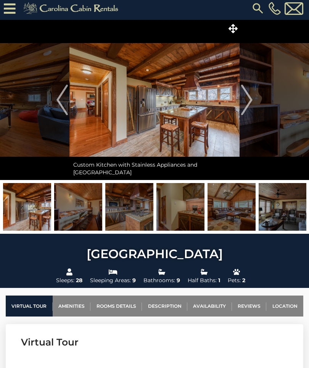
click at [248, 100] on img "Next" at bounding box center [246, 100] width 11 height 30
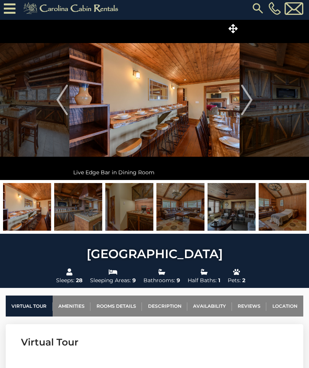
click at [248, 99] on img "Next" at bounding box center [246, 100] width 11 height 30
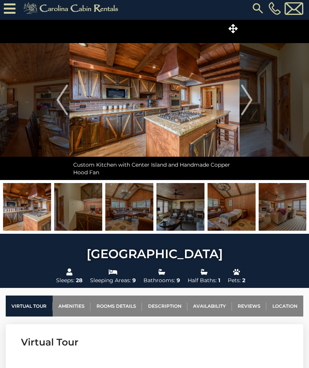
click at [249, 99] on img "Next" at bounding box center [246, 100] width 11 height 30
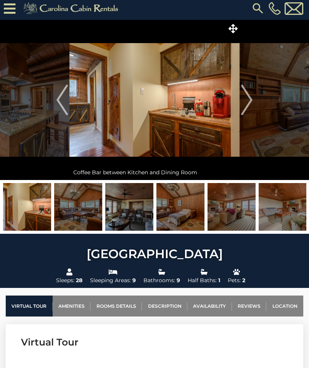
click at [244, 101] on img "Next" at bounding box center [246, 100] width 11 height 30
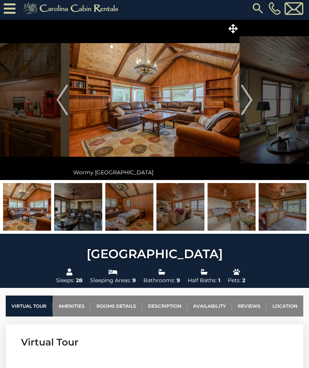
click at [249, 102] on img "Next" at bounding box center [246, 100] width 11 height 30
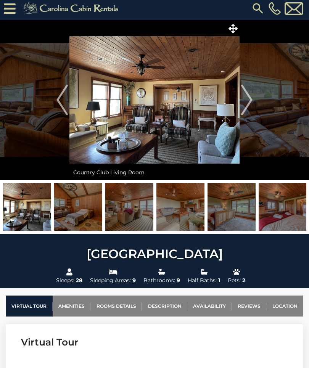
click at [246, 103] on img "Next" at bounding box center [246, 100] width 11 height 30
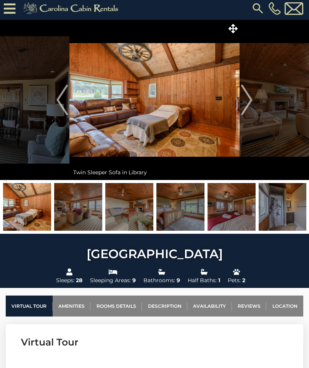
click at [244, 103] on img "Next" at bounding box center [246, 100] width 11 height 30
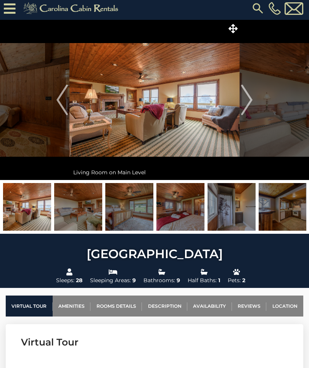
click at [248, 106] on img "Next" at bounding box center [246, 100] width 11 height 30
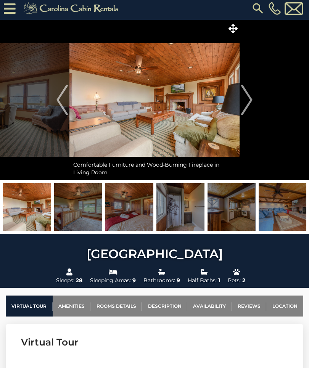
click at [250, 98] on img "Next" at bounding box center [246, 100] width 11 height 30
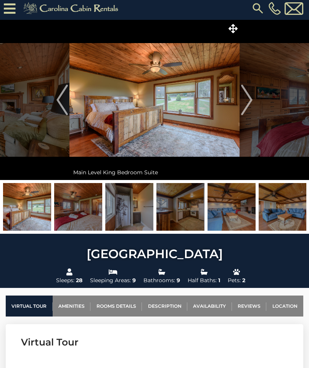
click at [248, 99] on img "Next" at bounding box center [246, 100] width 11 height 30
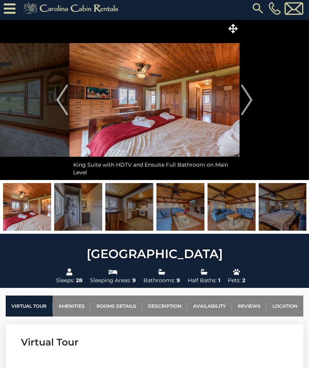
click at [244, 104] on img "Next" at bounding box center [246, 100] width 11 height 30
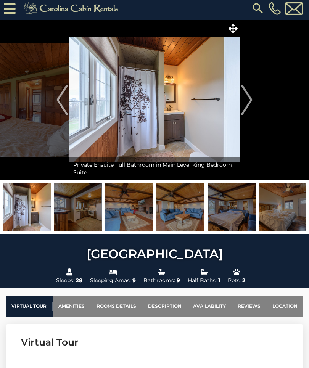
click at [249, 101] on img "Next" at bounding box center [246, 100] width 11 height 30
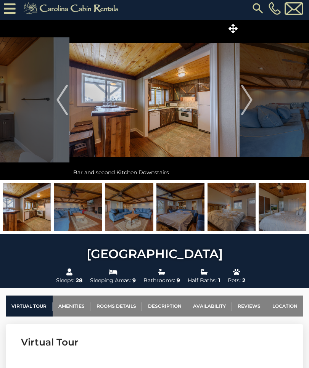
click at [246, 103] on img "Next" at bounding box center [246, 100] width 11 height 30
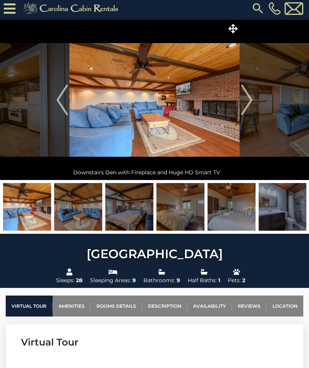
click at [248, 104] on img "Next" at bounding box center [246, 100] width 11 height 30
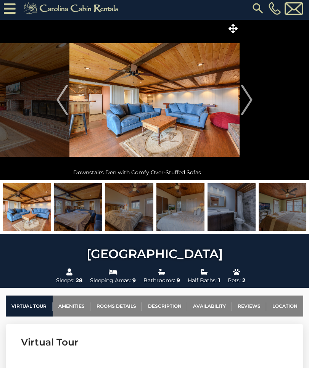
click at [244, 103] on img "Next" at bounding box center [246, 100] width 11 height 30
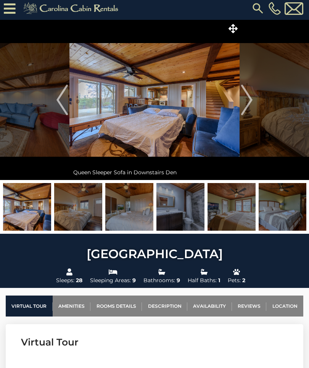
click at [242, 106] on img "Next" at bounding box center [246, 100] width 11 height 30
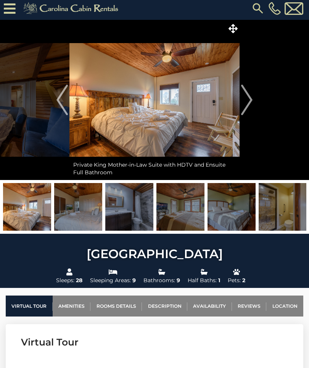
click at [243, 106] on img "Next" at bounding box center [246, 100] width 11 height 30
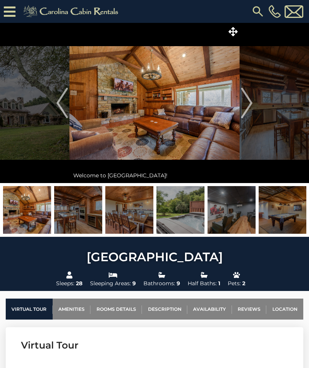
click at [252, 108] on img "Next" at bounding box center [246, 103] width 11 height 30
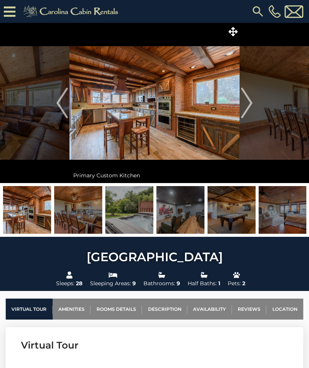
click at [242, 106] on img "Next" at bounding box center [246, 103] width 11 height 30
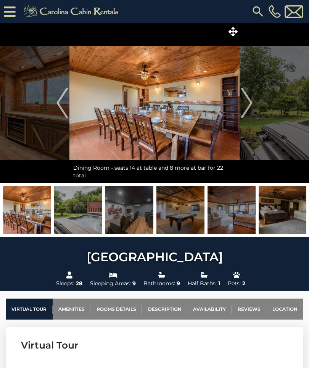
click at [246, 102] on img "Next" at bounding box center [246, 103] width 11 height 30
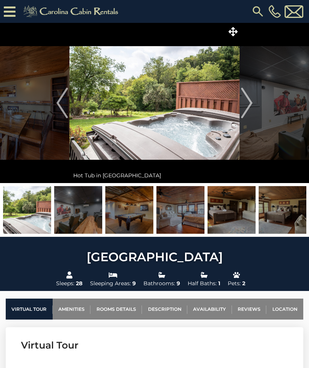
click at [249, 103] on img "Next" at bounding box center [246, 103] width 11 height 30
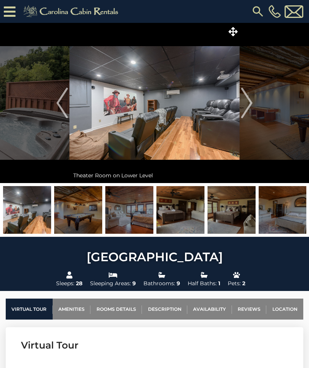
click at [250, 106] on img "Next" at bounding box center [246, 103] width 11 height 30
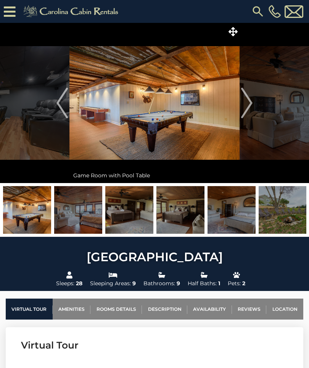
click at [254, 104] on button "Next" at bounding box center [246, 103] width 14 height 160
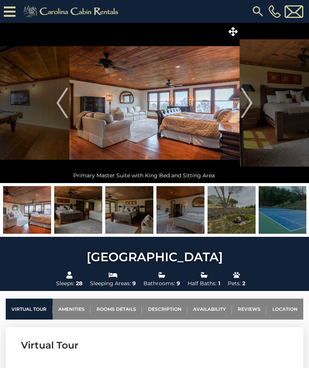
click at [248, 101] on img "Next" at bounding box center [246, 103] width 11 height 30
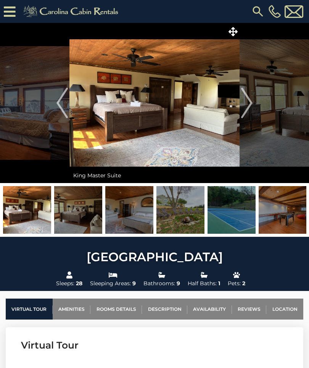
click at [247, 100] on img "Next" at bounding box center [246, 103] width 11 height 30
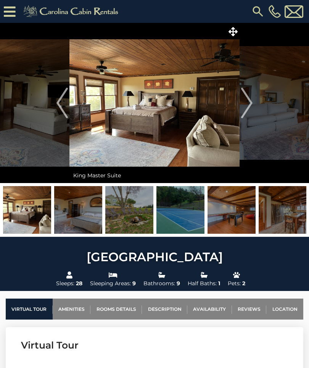
click at [247, 102] on img "Next" at bounding box center [246, 103] width 11 height 30
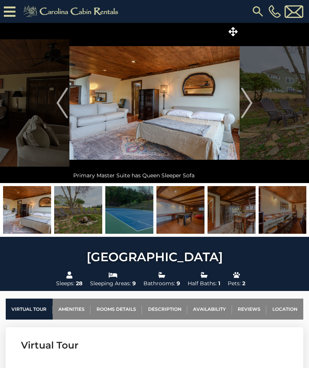
click at [249, 106] on img "Next" at bounding box center [246, 103] width 11 height 30
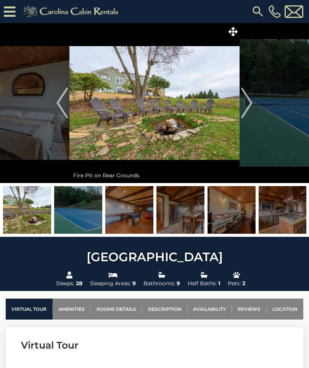
click at [248, 98] on img "Next" at bounding box center [246, 103] width 11 height 30
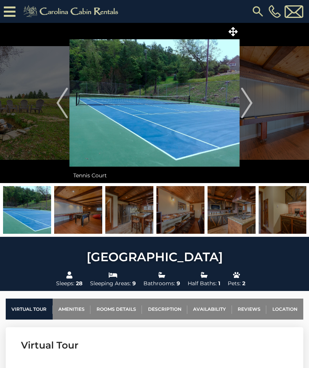
click at [247, 103] on img "Next" at bounding box center [246, 103] width 11 height 30
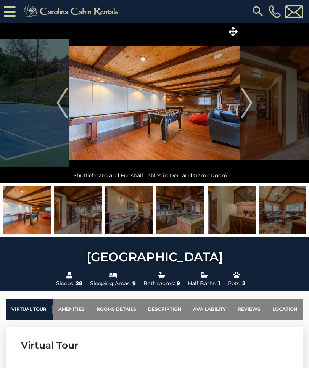
click at [250, 104] on img "Next" at bounding box center [246, 103] width 11 height 30
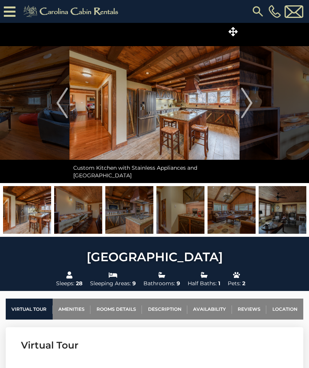
click at [248, 103] on img "Next" at bounding box center [246, 103] width 11 height 30
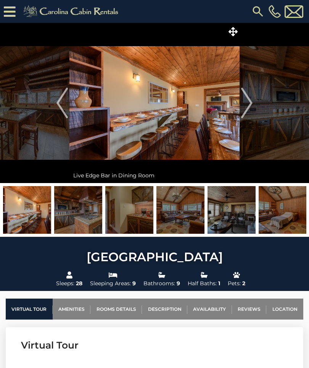
click at [247, 103] on img "Next" at bounding box center [246, 103] width 11 height 30
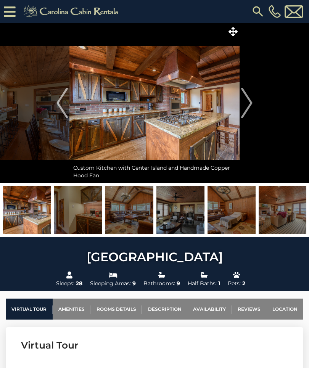
click at [249, 103] on img "Next" at bounding box center [246, 103] width 11 height 30
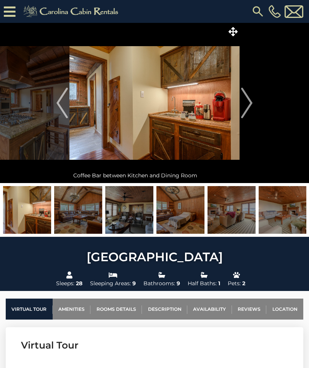
click at [252, 101] on img "Next" at bounding box center [246, 103] width 11 height 30
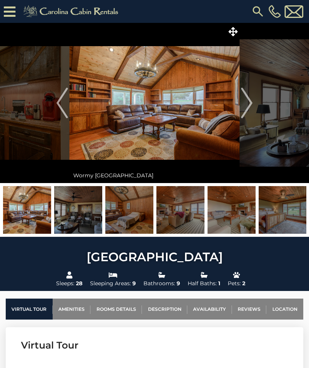
click at [247, 101] on img "Next" at bounding box center [246, 103] width 11 height 30
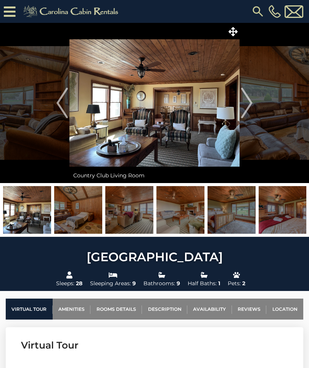
click at [248, 102] on img "Next" at bounding box center [246, 103] width 11 height 30
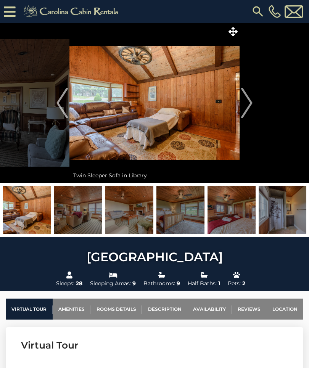
click at [246, 106] on img "Next" at bounding box center [246, 103] width 11 height 30
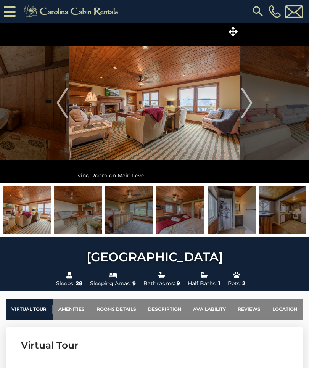
click at [246, 104] on img "Next" at bounding box center [246, 103] width 11 height 30
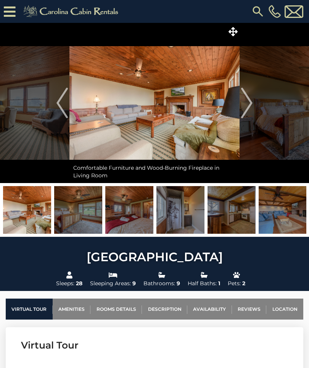
click at [248, 108] on img "Next" at bounding box center [246, 103] width 11 height 30
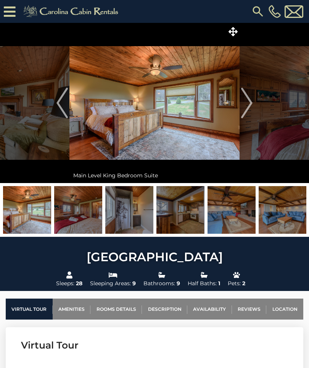
click at [249, 108] on img "Next" at bounding box center [246, 103] width 11 height 30
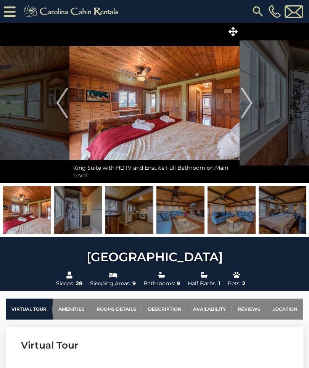
click at [247, 109] on img "Next" at bounding box center [246, 103] width 11 height 30
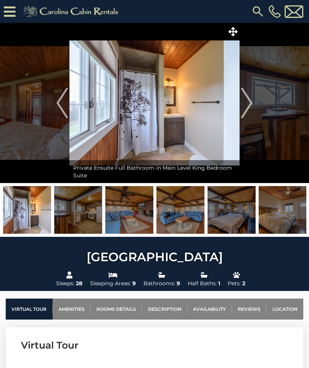
click at [251, 104] on img "Next" at bounding box center [246, 103] width 11 height 30
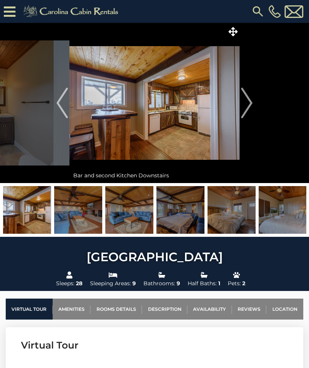
click at [246, 105] on img "Next" at bounding box center [246, 103] width 11 height 30
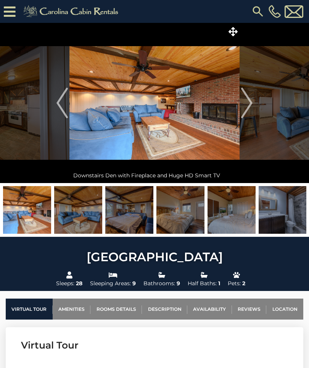
click at [244, 111] on img "Next" at bounding box center [246, 103] width 11 height 30
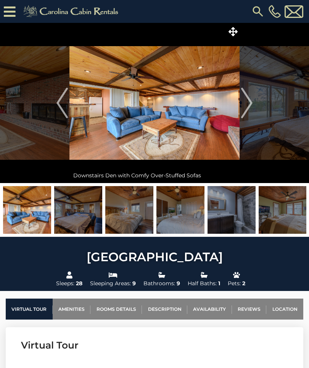
click at [245, 110] on img "Next" at bounding box center [246, 103] width 11 height 30
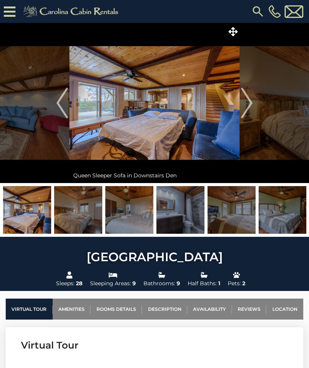
click at [242, 108] on img "Next" at bounding box center [246, 103] width 11 height 30
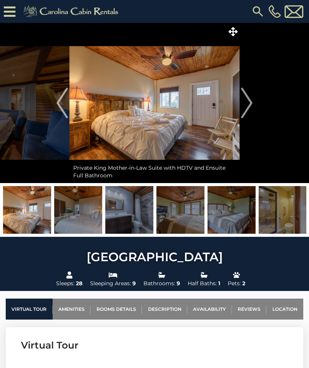
click at [242, 107] on img "Next" at bounding box center [246, 103] width 11 height 30
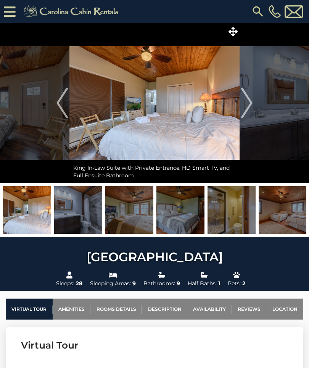
click at [242, 110] on img "Next" at bounding box center [246, 103] width 11 height 30
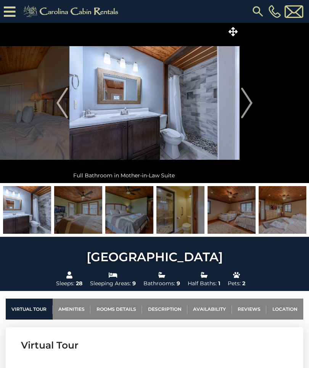
click at [248, 109] on img "Next" at bounding box center [246, 103] width 11 height 30
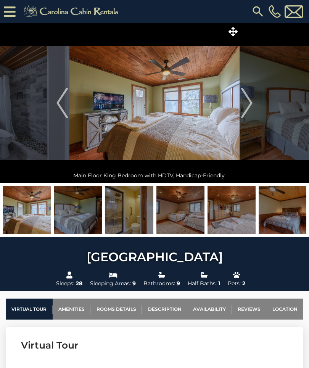
click at [241, 120] on button "Next" at bounding box center [246, 103] width 14 height 160
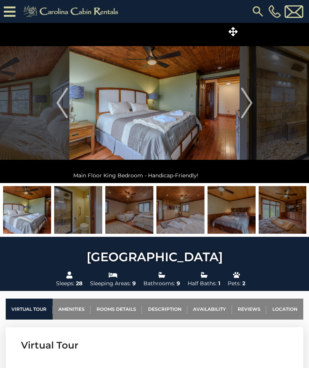
click at [240, 118] on button "Next" at bounding box center [246, 103] width 14 height 160
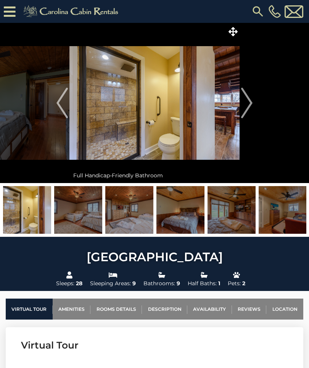
click at [247, 111] on img "Next" at bounding box center [246, 103] width 11 height 30
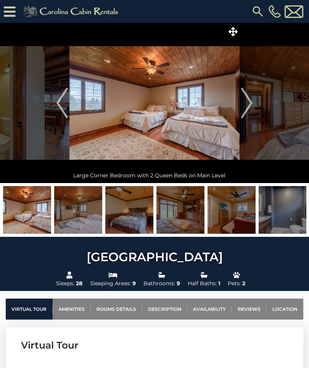
click at [245, 114] on img "Next" at bounding box center [246, 103] width 11 height 30
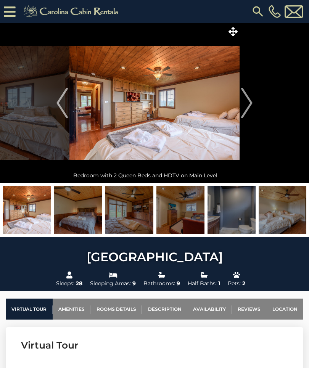
click at [246, 110] on img "Next" at bounding box center [246, 103] width 11 height 30
